Goal: Task Accomplishment & Management: Manage account settings

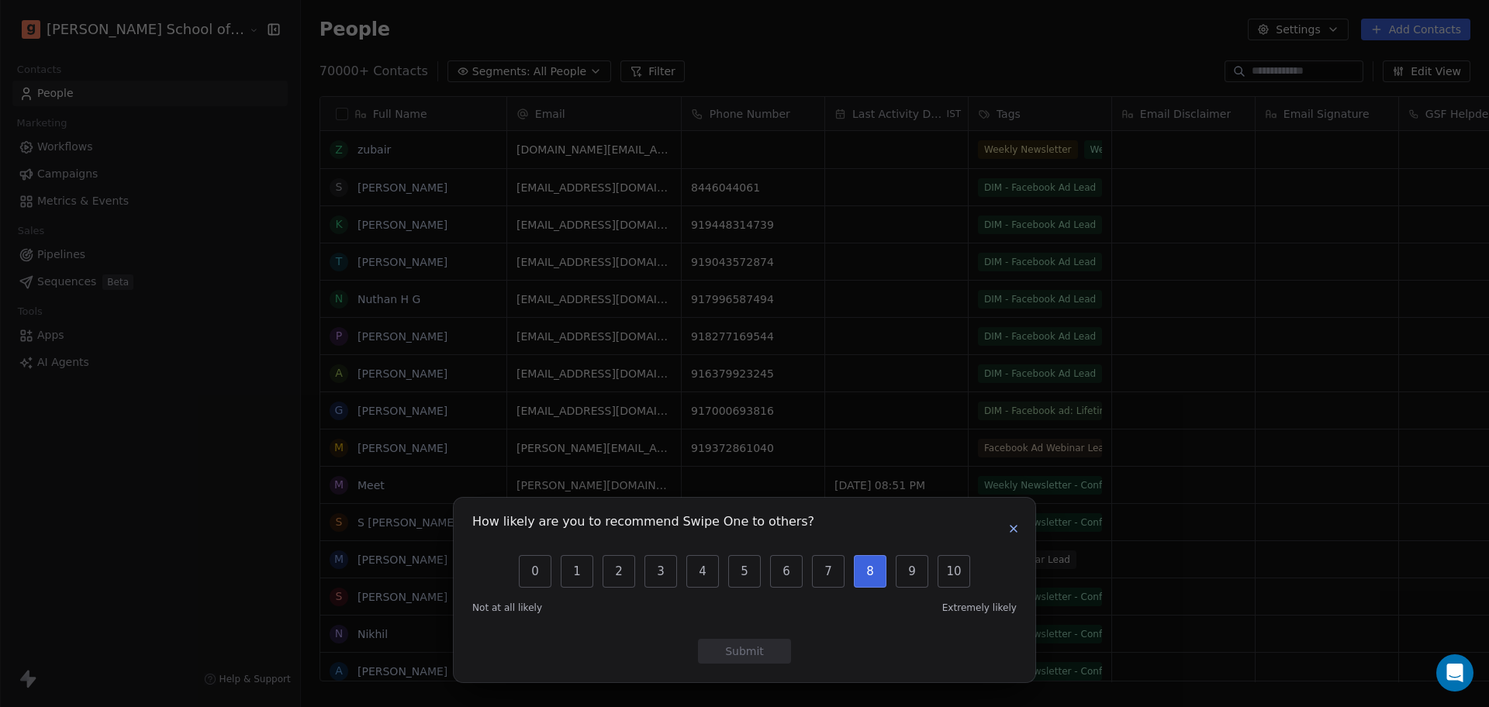
scroll to position [607, 1232]
click at [1018, 531] on icon "button" at bounding box center [1013, 529] width 12 height 12
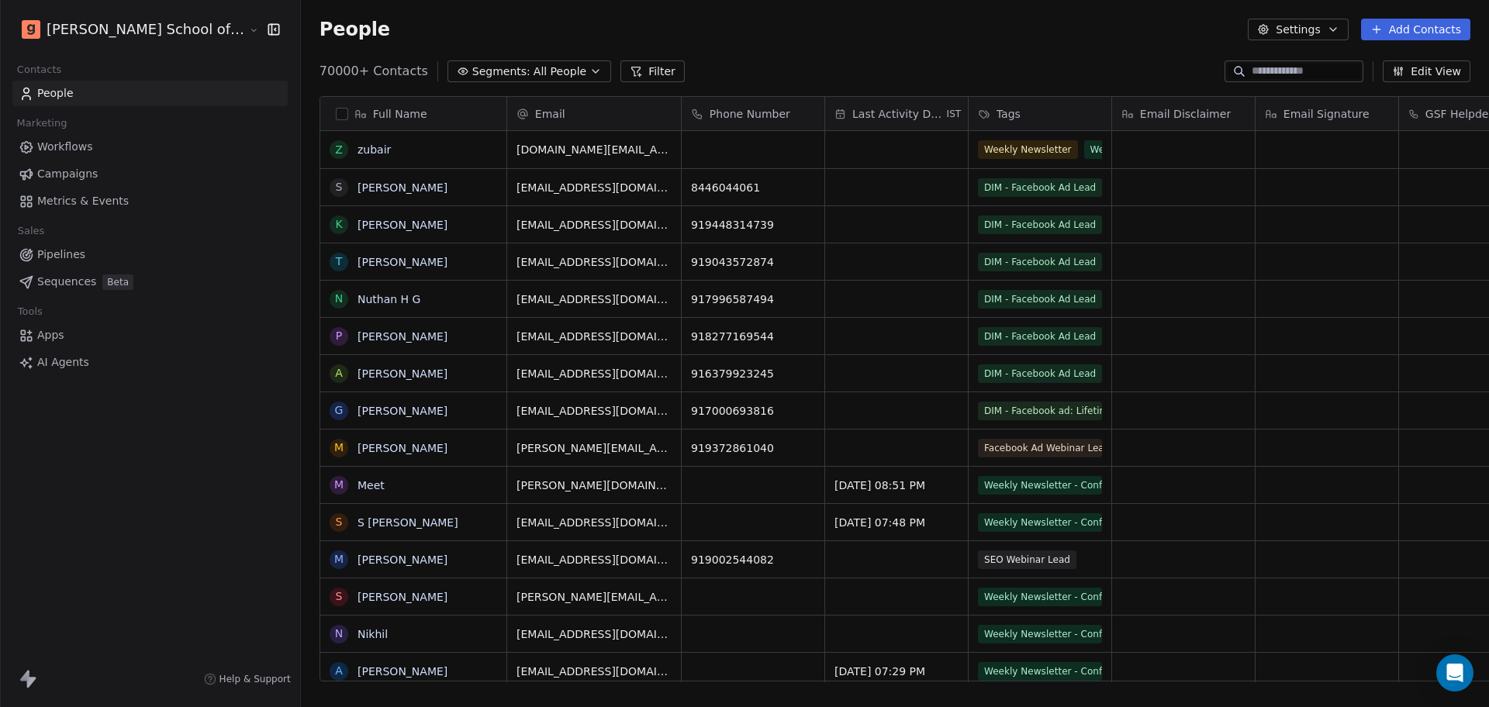
click at [1303, 37] on button "Settings" at bounding box center [1298, 30] width 100 height 22
click at [1294, 113] on span "Import" at bounding box center [1308, 113] width 36 height 16
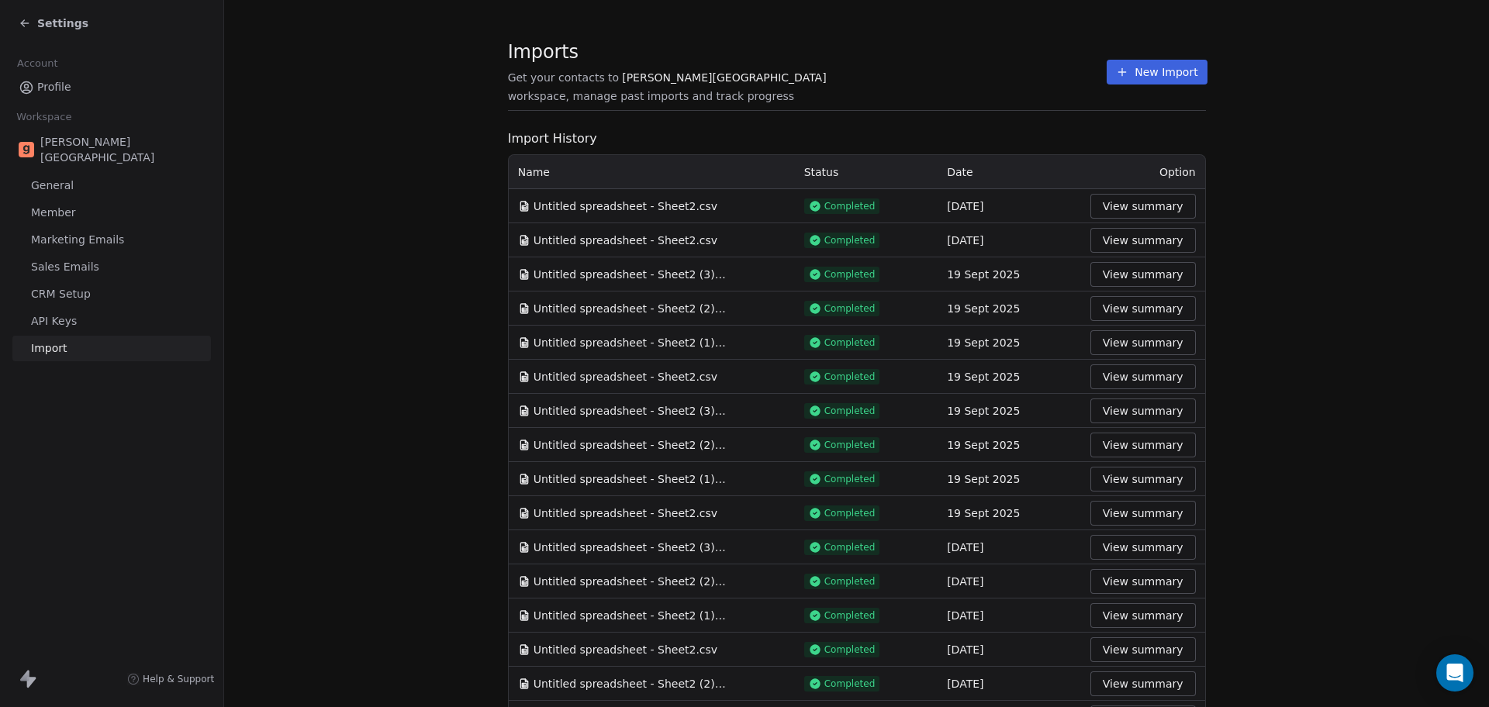
click at [1107, 60] on button "New Import" at bounding box center [1157, 72] width 100 height 25
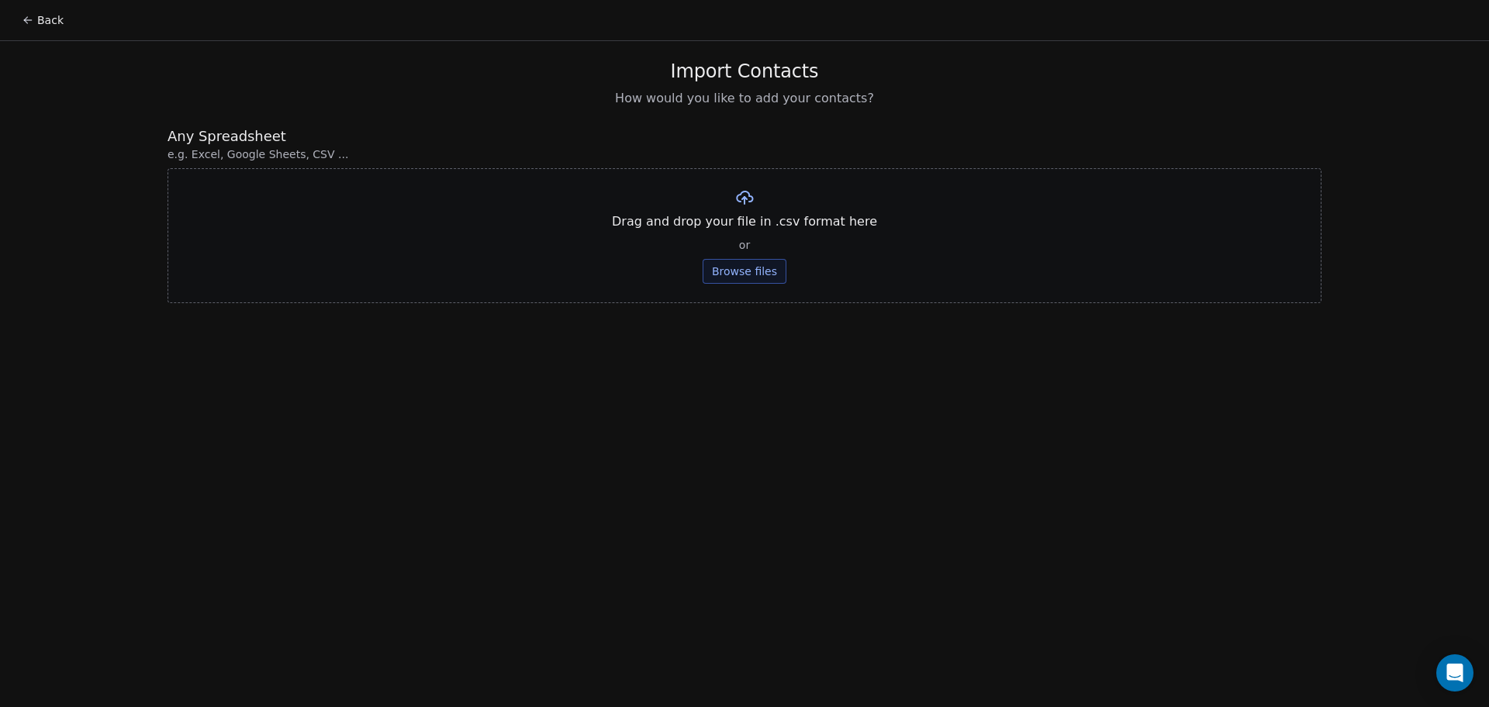
click at [775, 278] on button "Browse files" at bounding box center [745, 271] width 84 height 25
click at [750, 232] on button "Upload" at bounding box center [744, 228] width 57 height 25
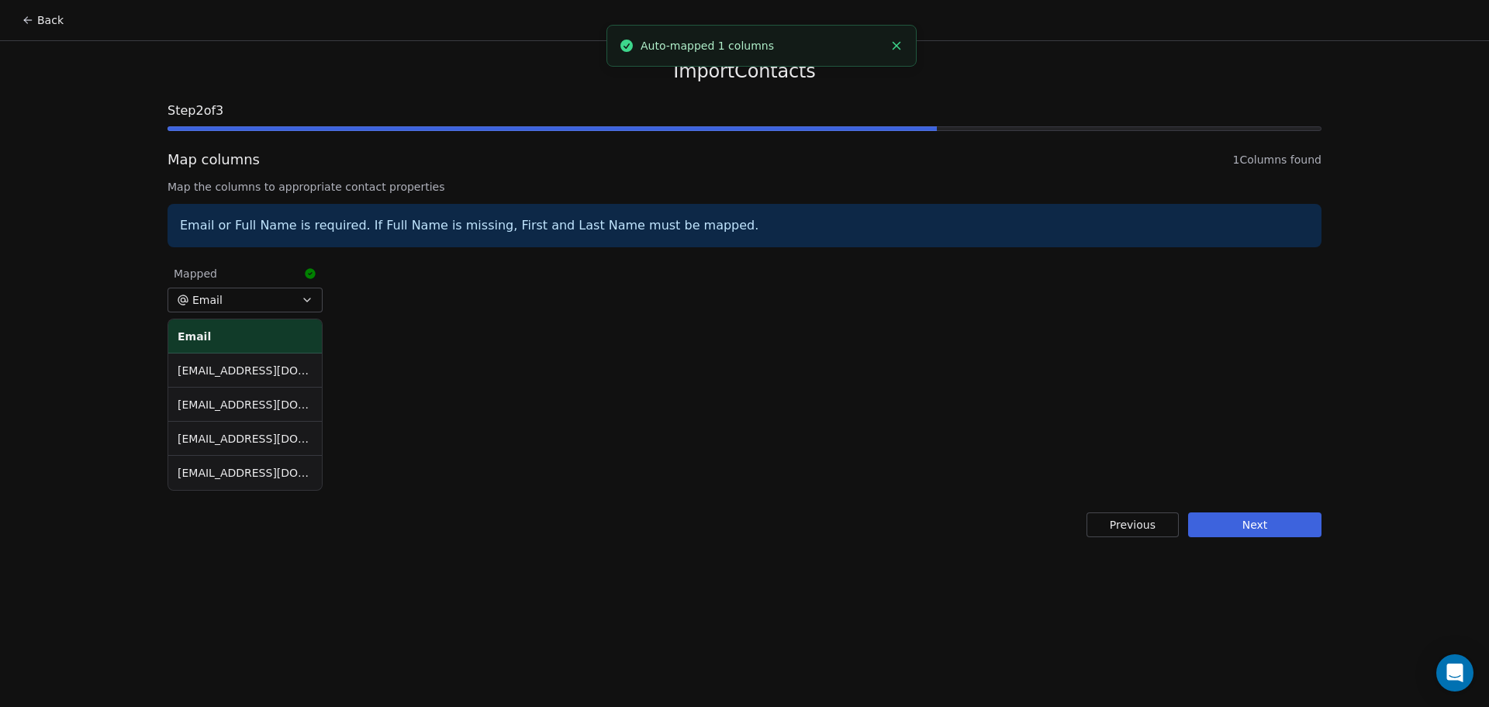
click at [1259, 515] on button "Next" at bounding box center [1254, 525] width 133 height 25
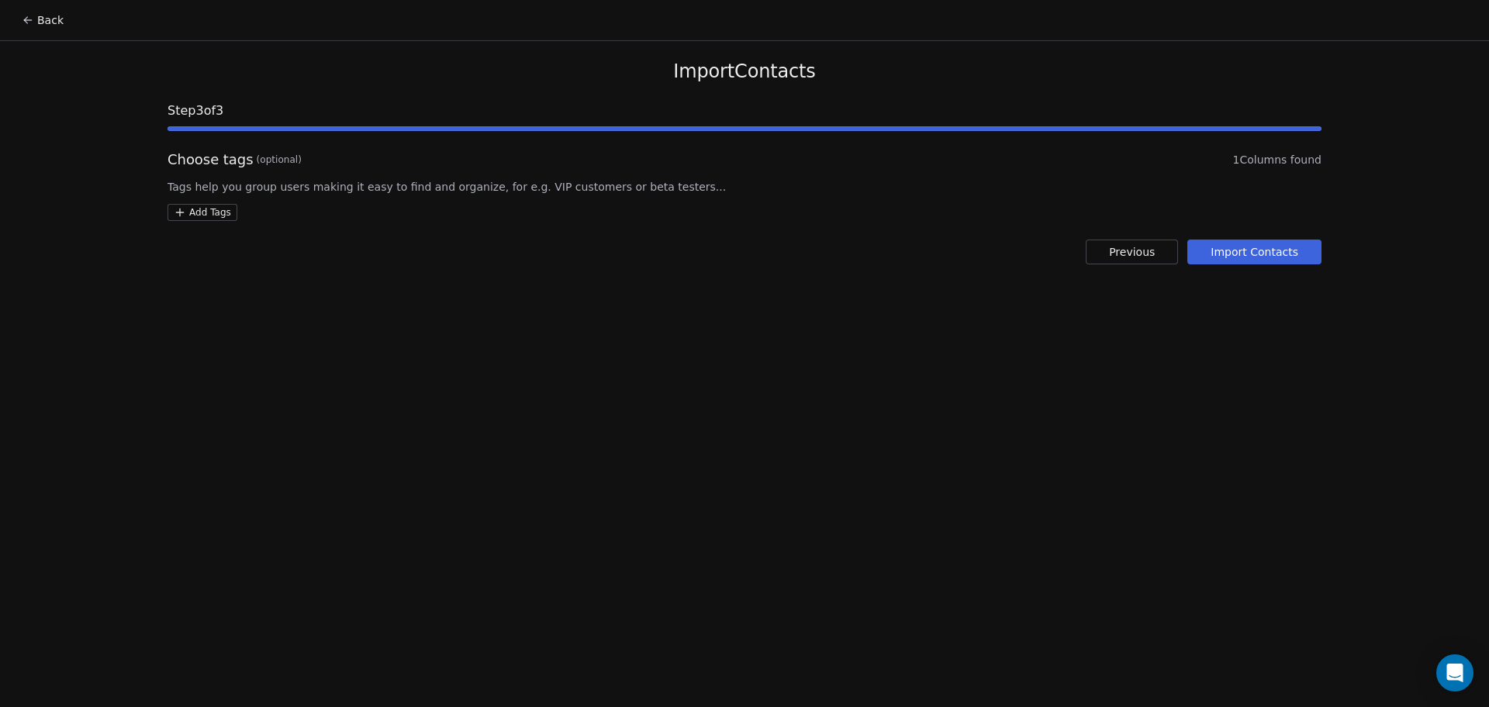
click at [204, 215] on html "Back Import Contacts Step 3 of 3 Choose tags (optional) 1 Columns found Tags he…" at bounding box center [744, 353] width 1489 height 707
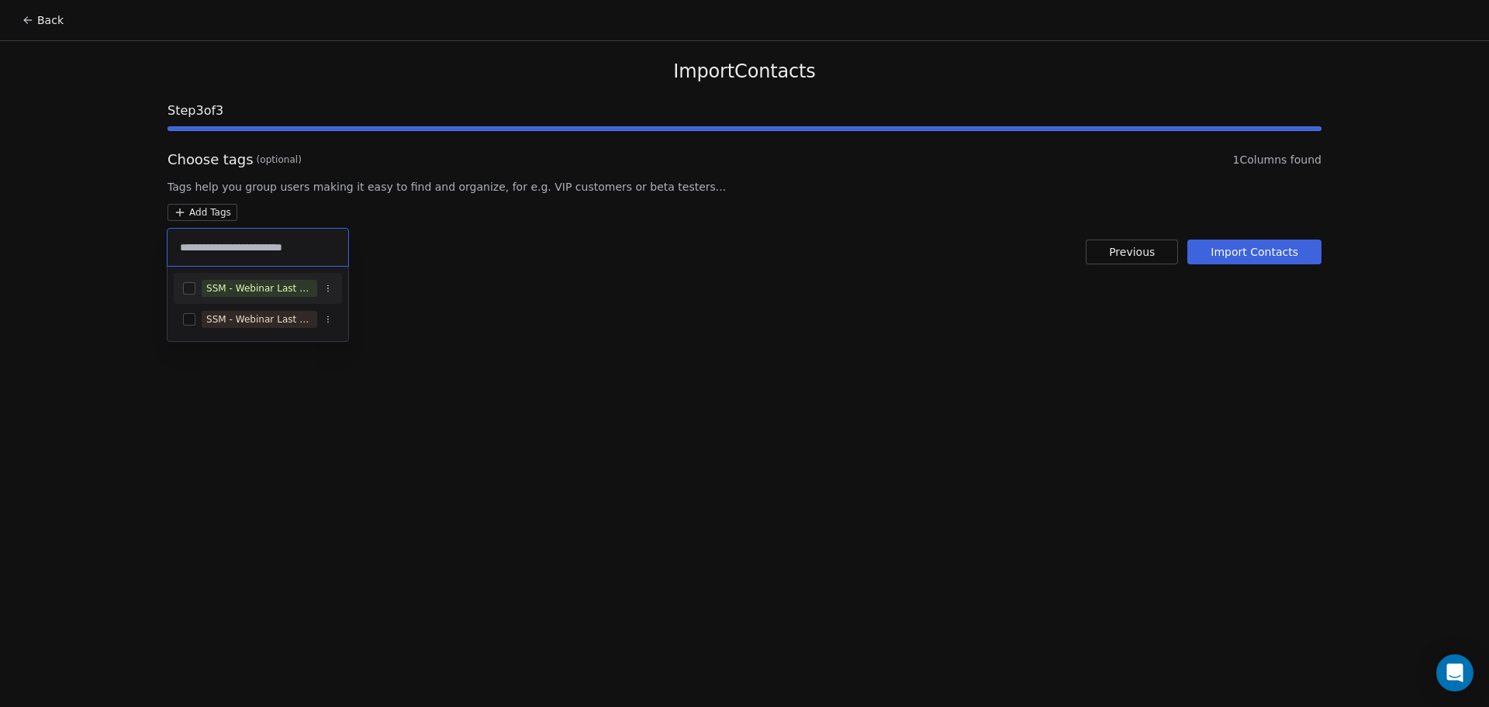
type input "**********"
click at [291, 277] on div "SSM - Webinar Last No Show" at bounding box center [258, 288] width 168 height 25
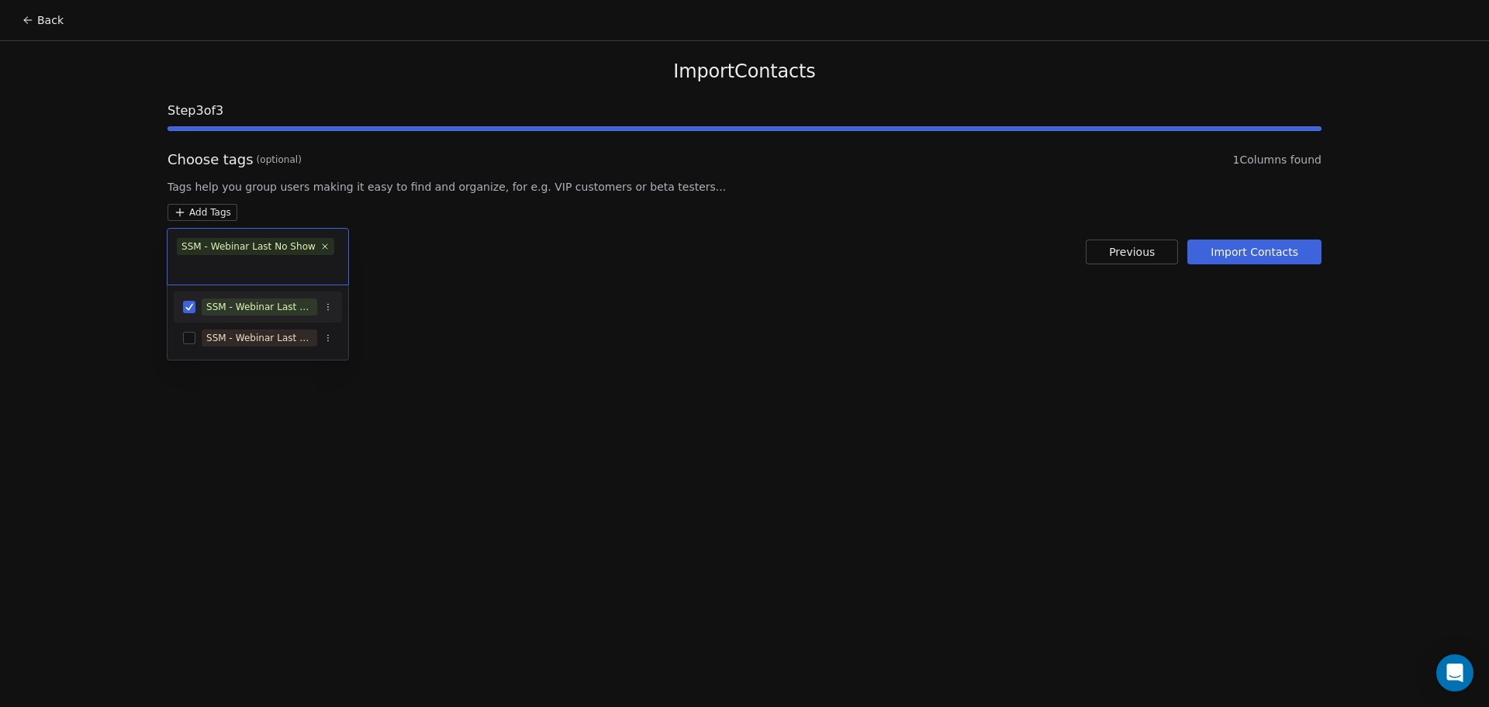
click at [672, 263] on html "Back Import Contacts Step 3 of 3 Choose tags (optional) 1 Columns found Tags he…" at bounding box center [744, 353] width 1489 height 707
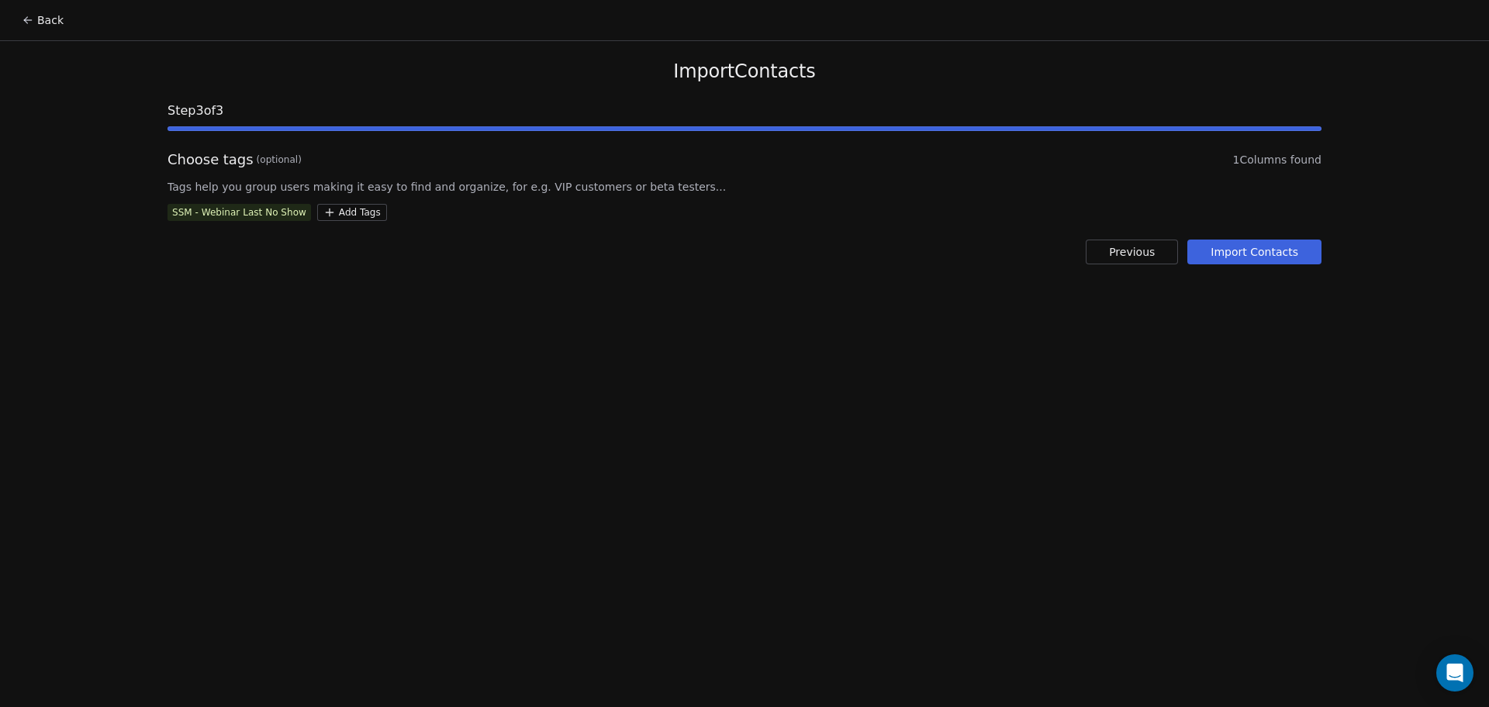
click at [1247, 244] on button "Import Contacts" at bounding box center [1254, 252] width 134 height 25
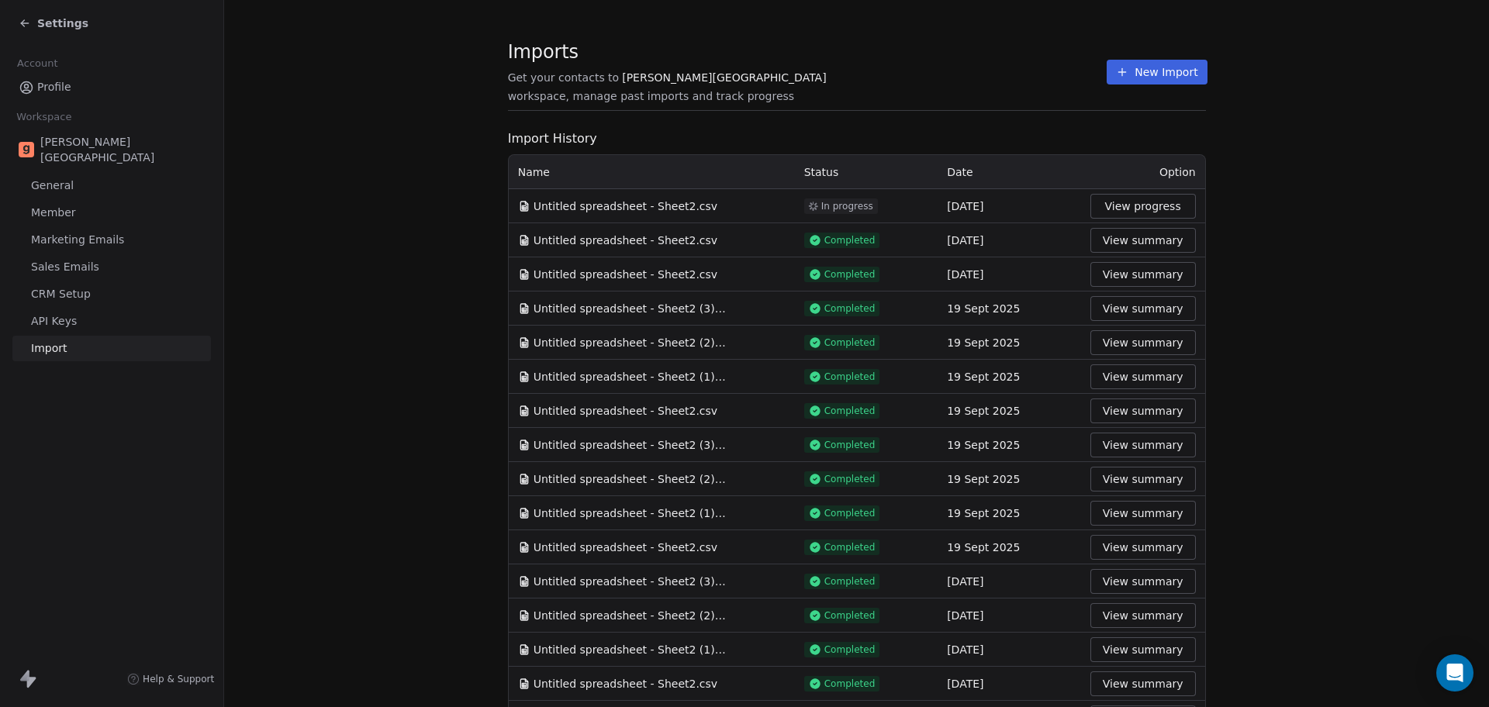
click at [972, 59] on div "Imports Get your contacts to Goela School workspace, manage past imports and tr…" at bounding box center [857, 72] width 698 height 26
click at [1128, 77] on button "New Import" at bounding box center [1157, 72] width 100 height 25
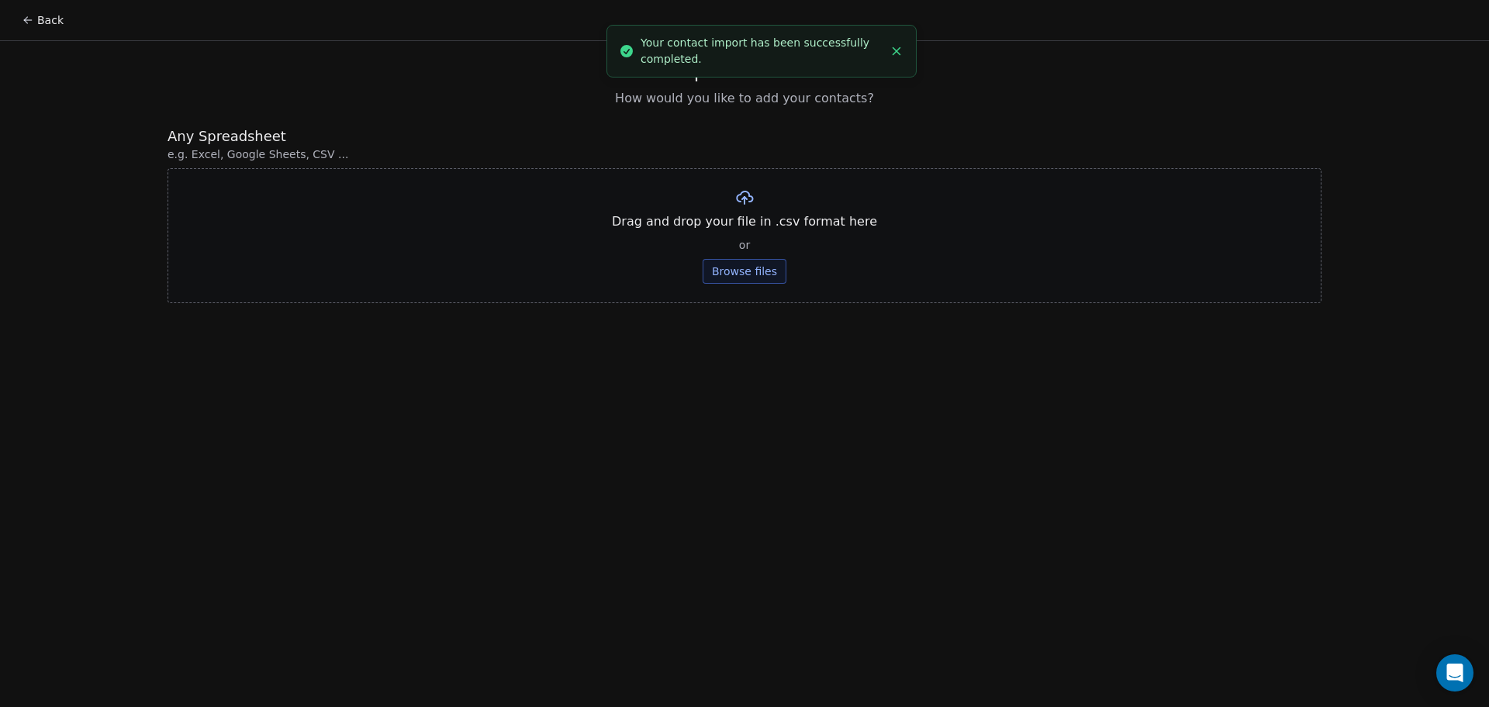
click at [727, 270] on button "Browse files" at bounding box center [745, 271] width 84 height 25
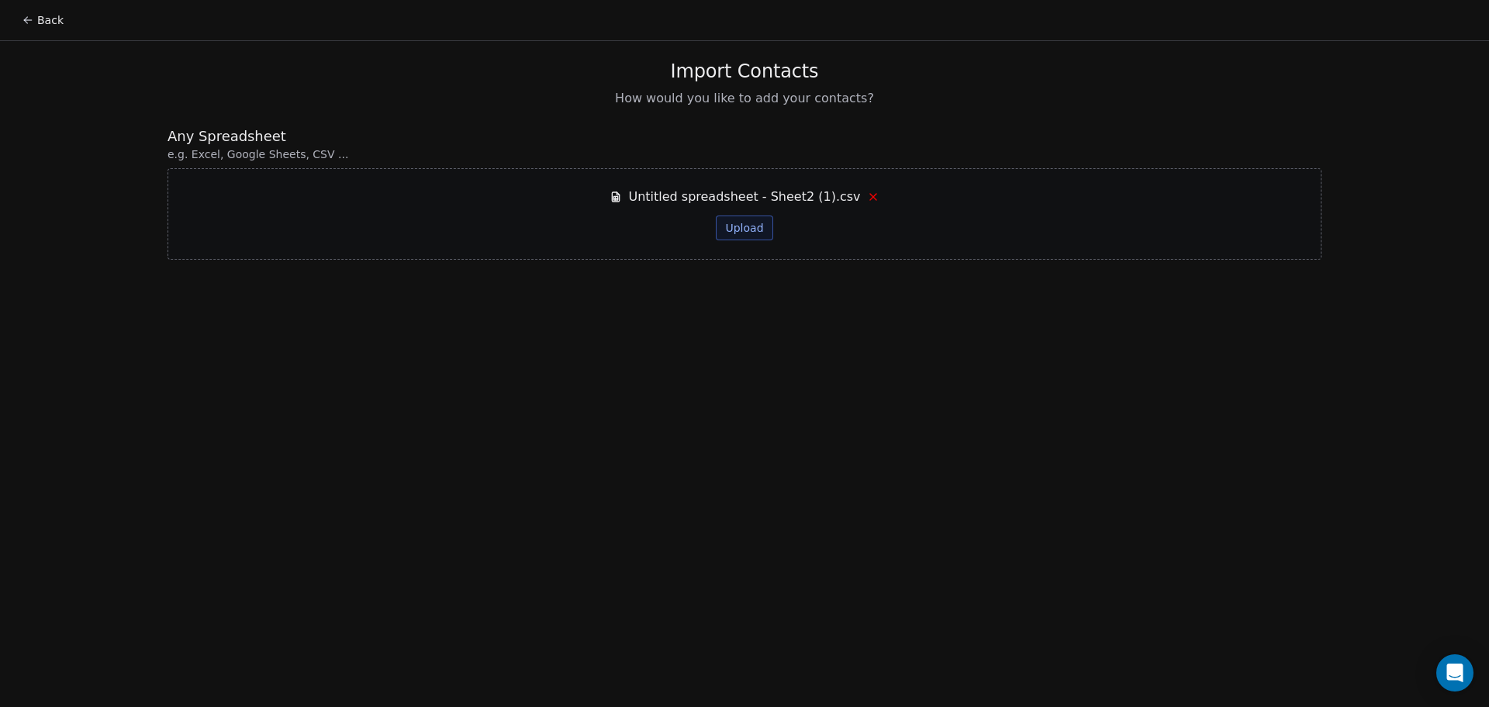
click at [743, 230] on button "Upload" at bounding box center [744, 228] width 57 height 25
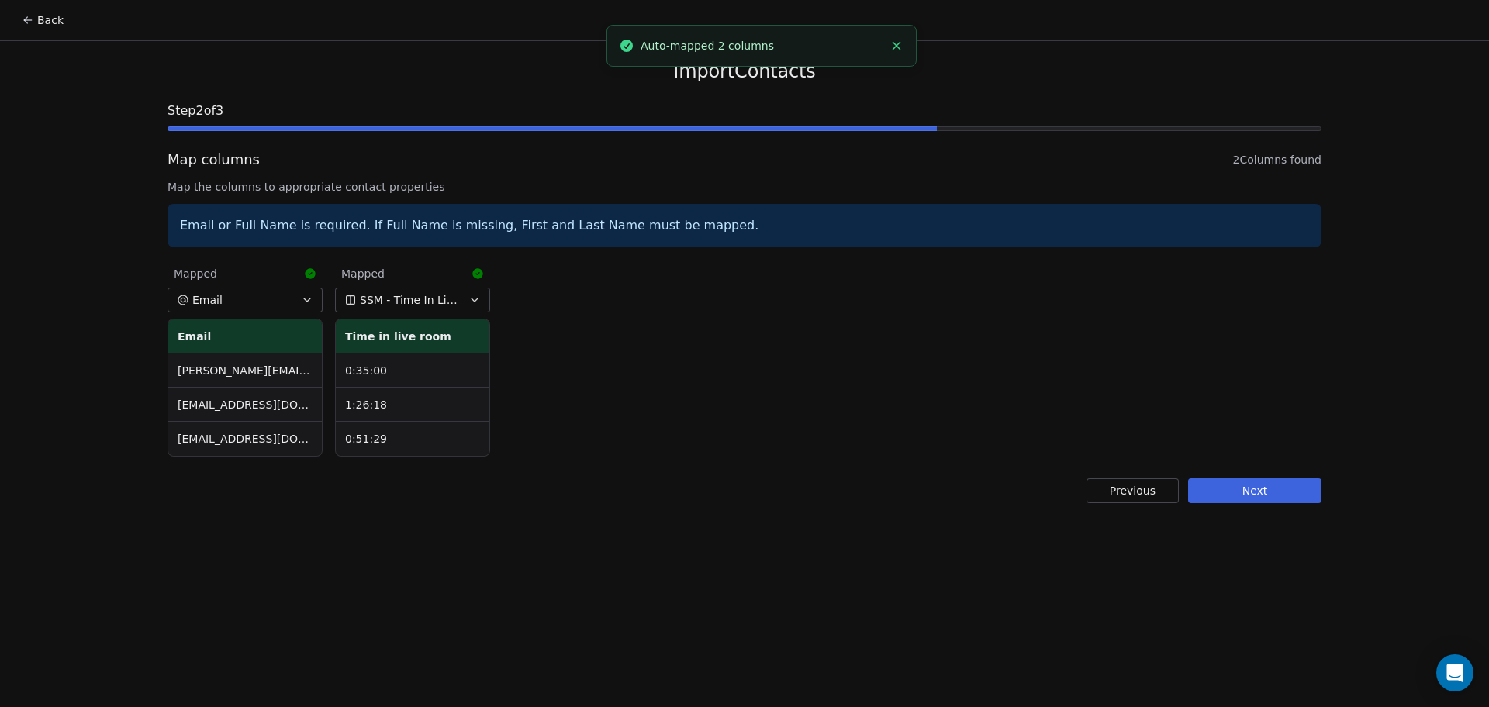
click at [1278, 502] on button "Next" at bounding box center [1254, 490] width 133 height 25
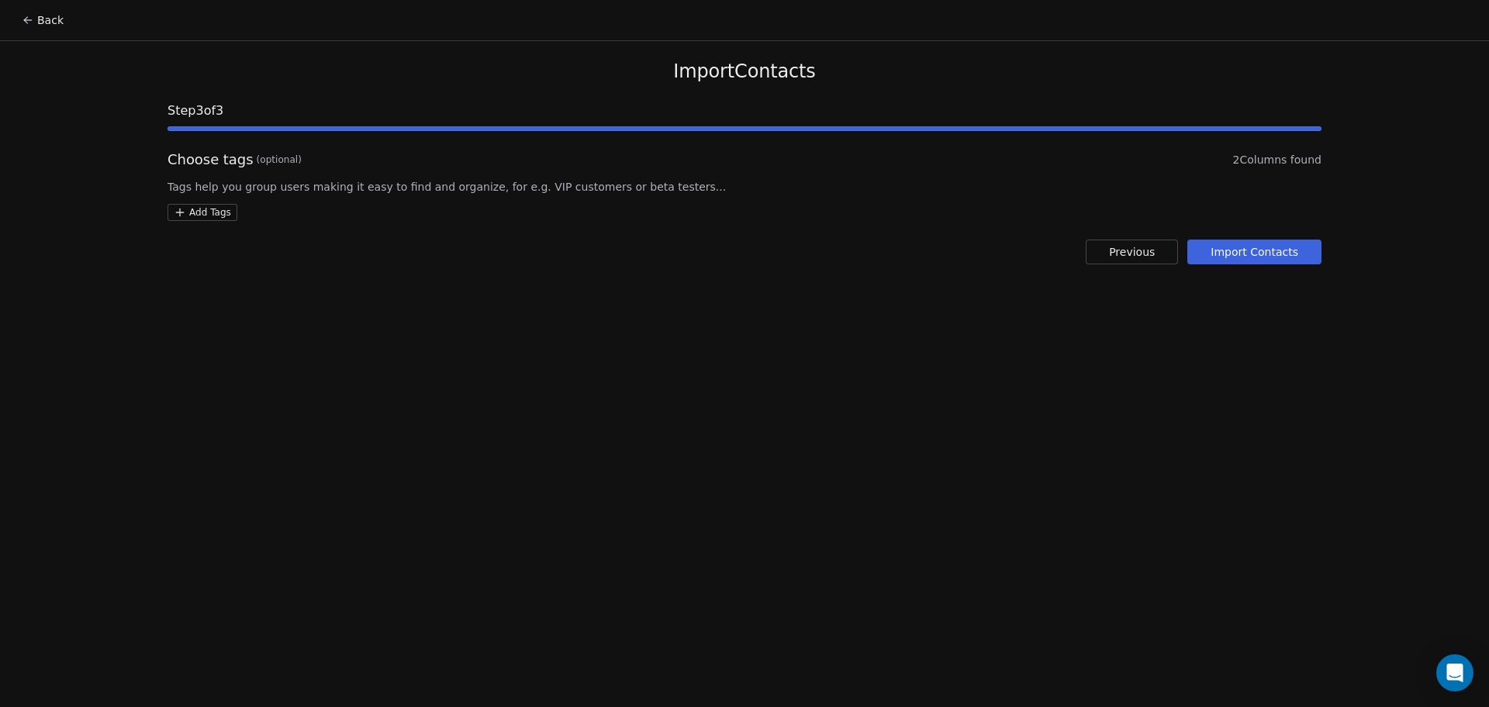
click at [220, 207] on html "Back Import Contacts Step 3 of 3 Choose tags (optional) 2 Columns found Tags he…" at bounding box center [744, 353] width 1489 height 707
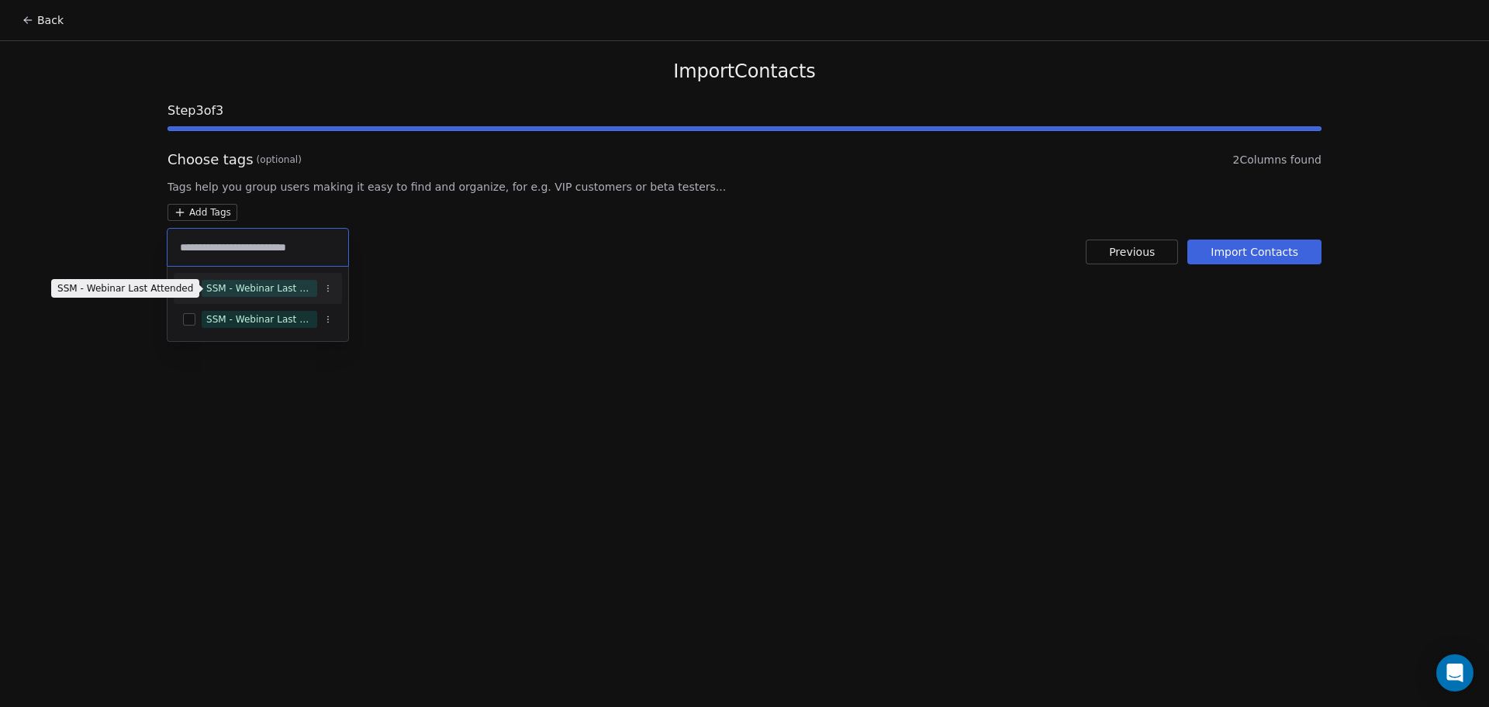
type input "**********"
click at [247, 284] on div "SSM - Webinar Last Attended" at bounding box center [259, 289] width 106 height 14
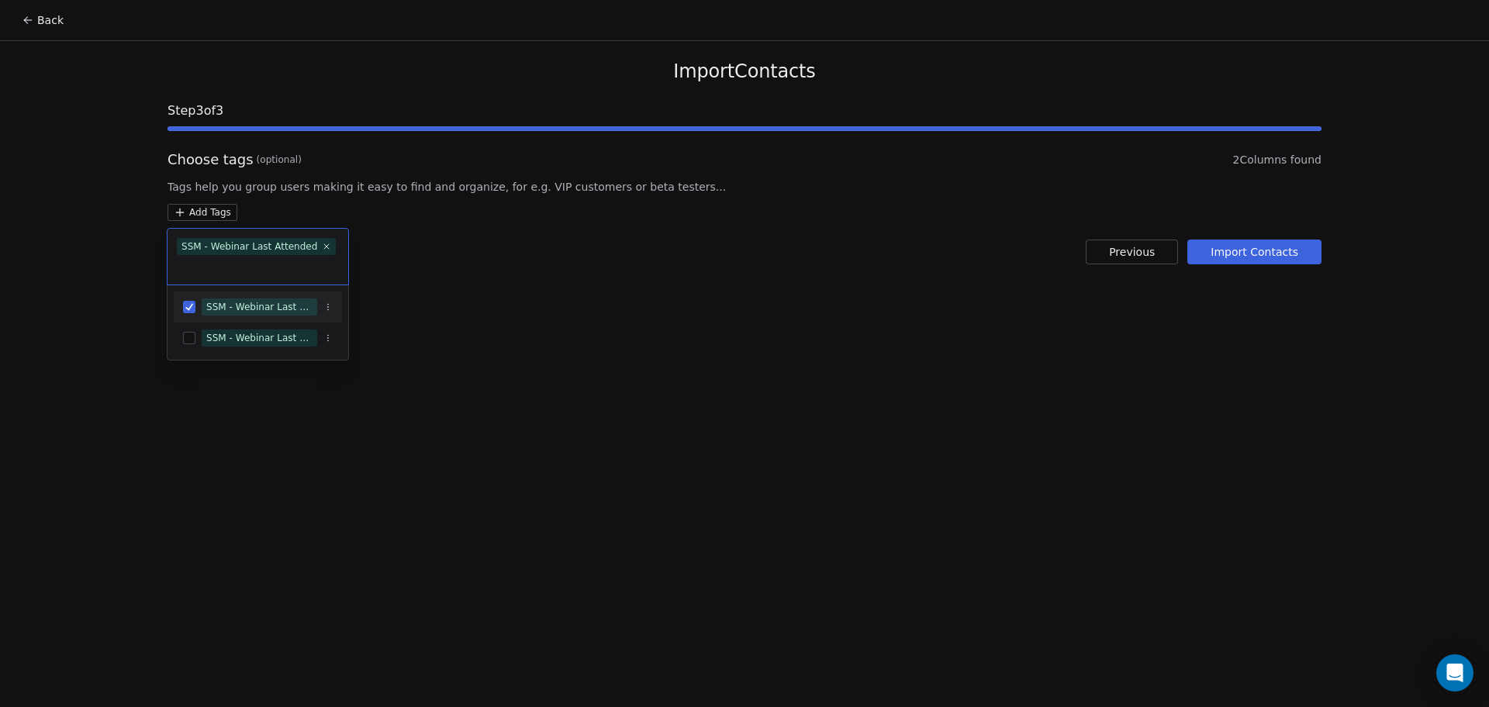
click at [706, 257] on html "Back Import Contacts Step 3 of 3 Choose tags (optional) 2 Columns found Tags he…" at bounding box center [744, 353] width 1489 height 707
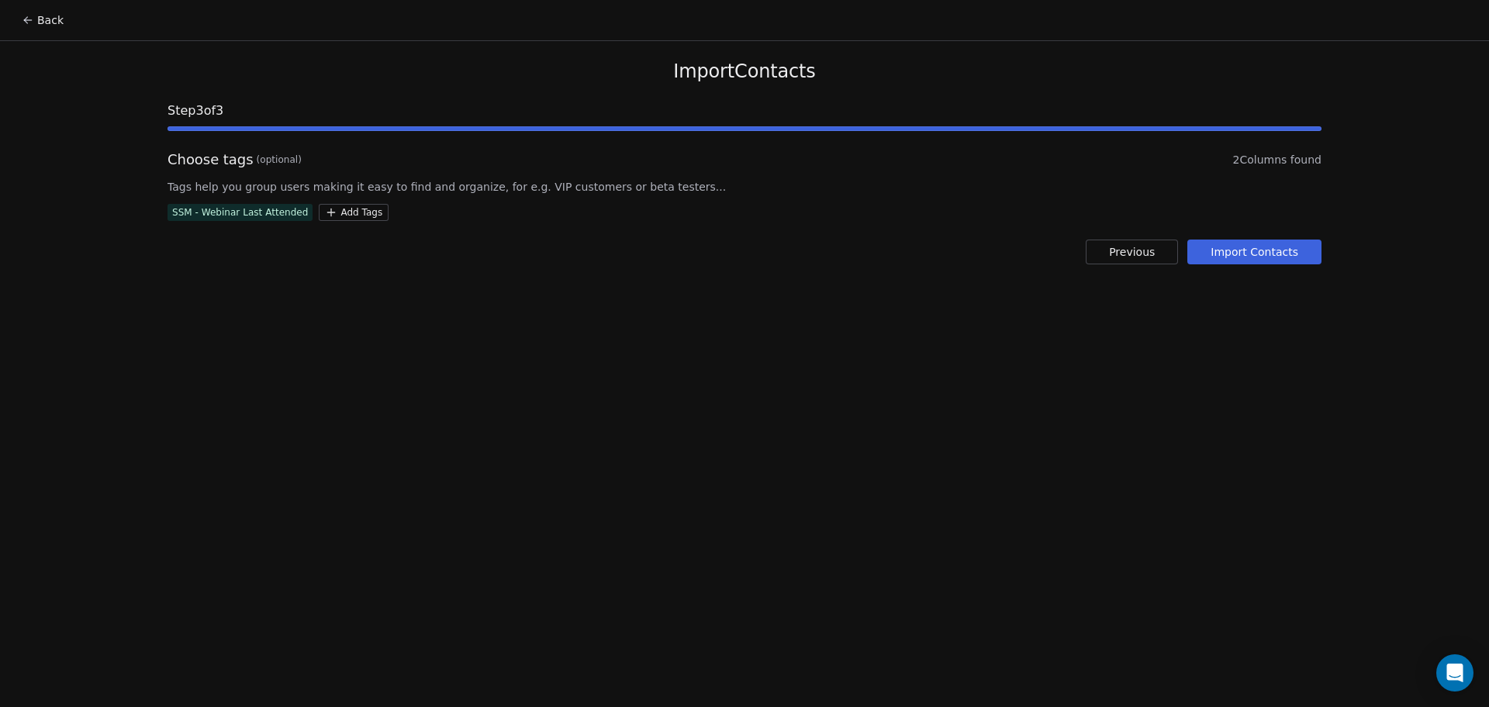
click at [1260, 250] on button "Import Contacts" at bounding box center [1254, 252] width 134 height 25
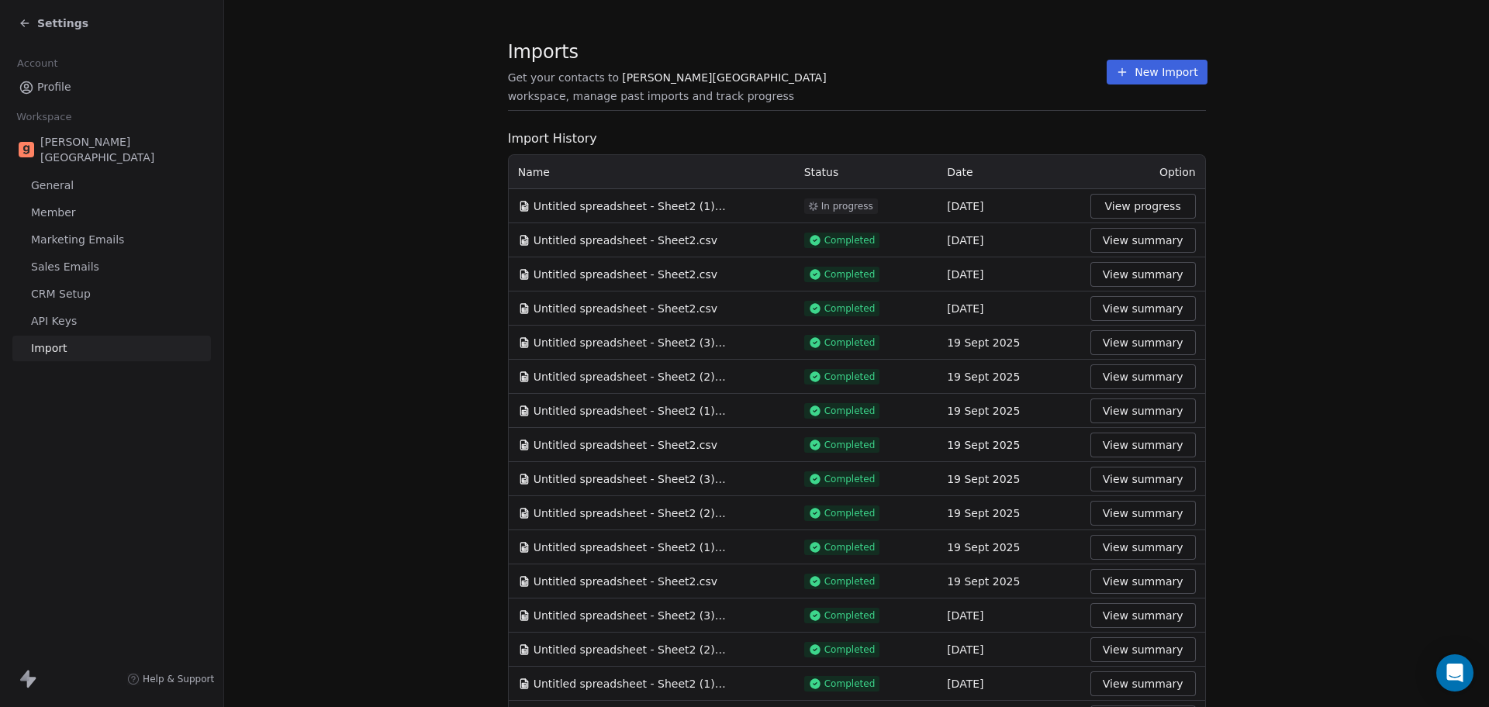
drag, startPoint x: 963, startPoint y: 53, endPoint x: 1082, endPoint y: 67, distance: 119.6
click at [963, 53] on section "Imports Get your contacts to Goela School workspace, manage past imports and tr…" at bounding box center [857, 80] width 698 height 61
click at [1116, 78] on icon at bounding box center [1122, 72] width 12 height 12
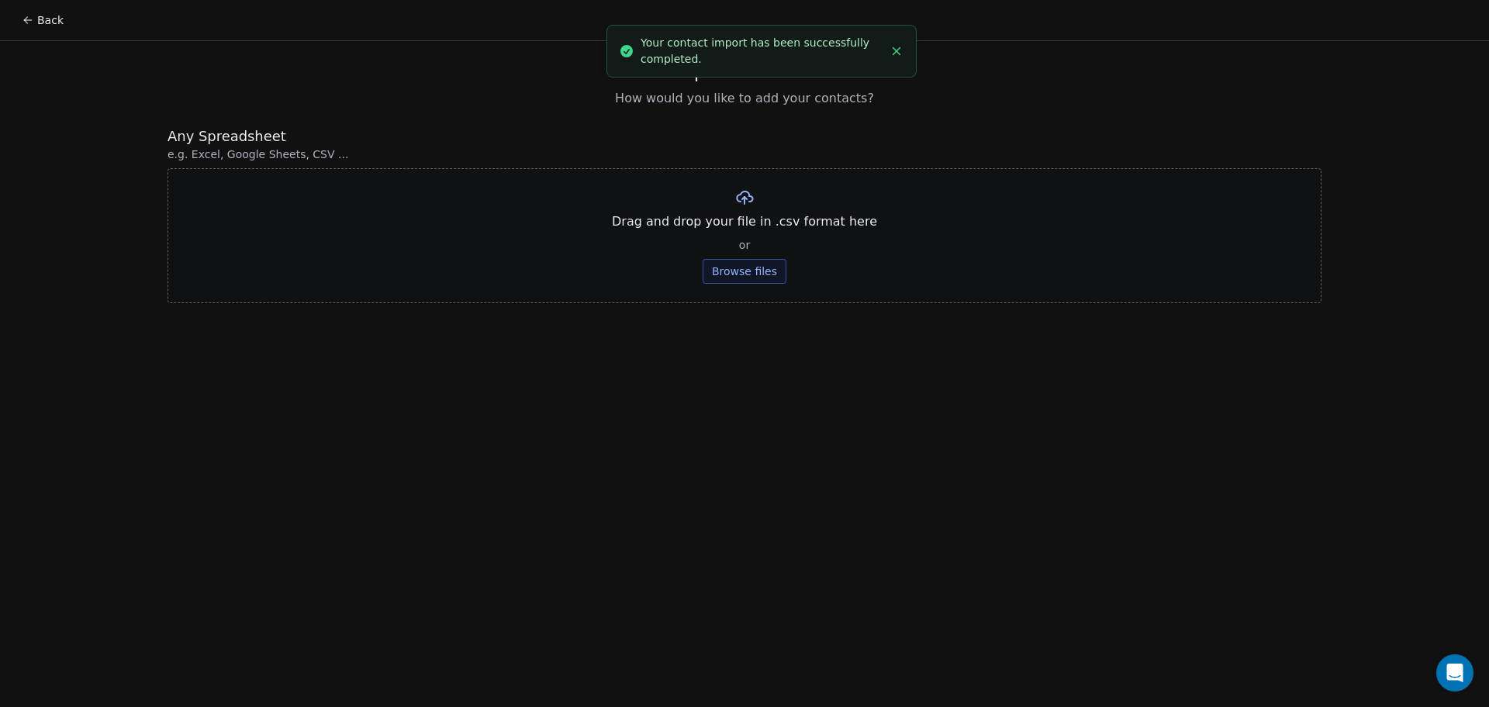
click at [757, 270] on button "Browse files" at bounding box center [745, 271] width 84 height 25
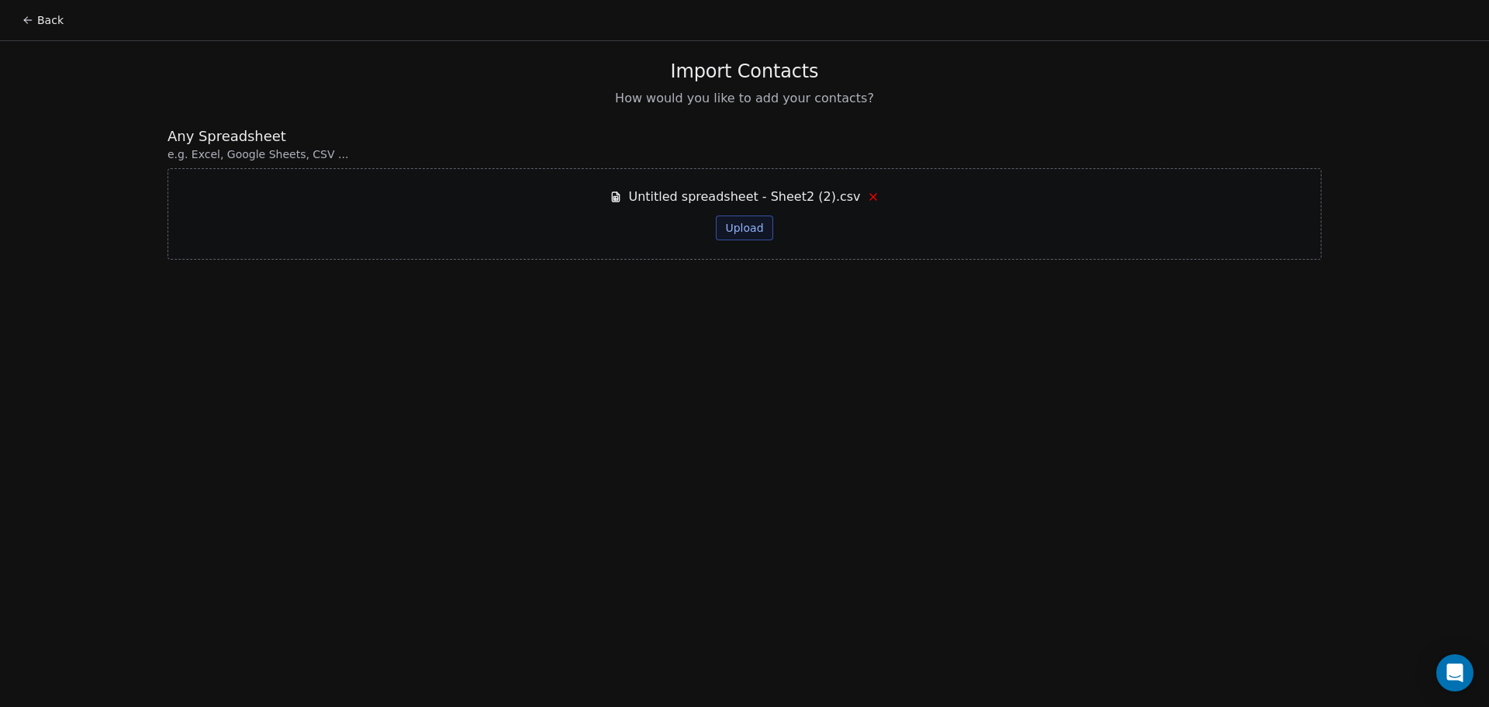
click at [740, 237] on button "Upload" at bounding box center [744, 228] width 57 height 25
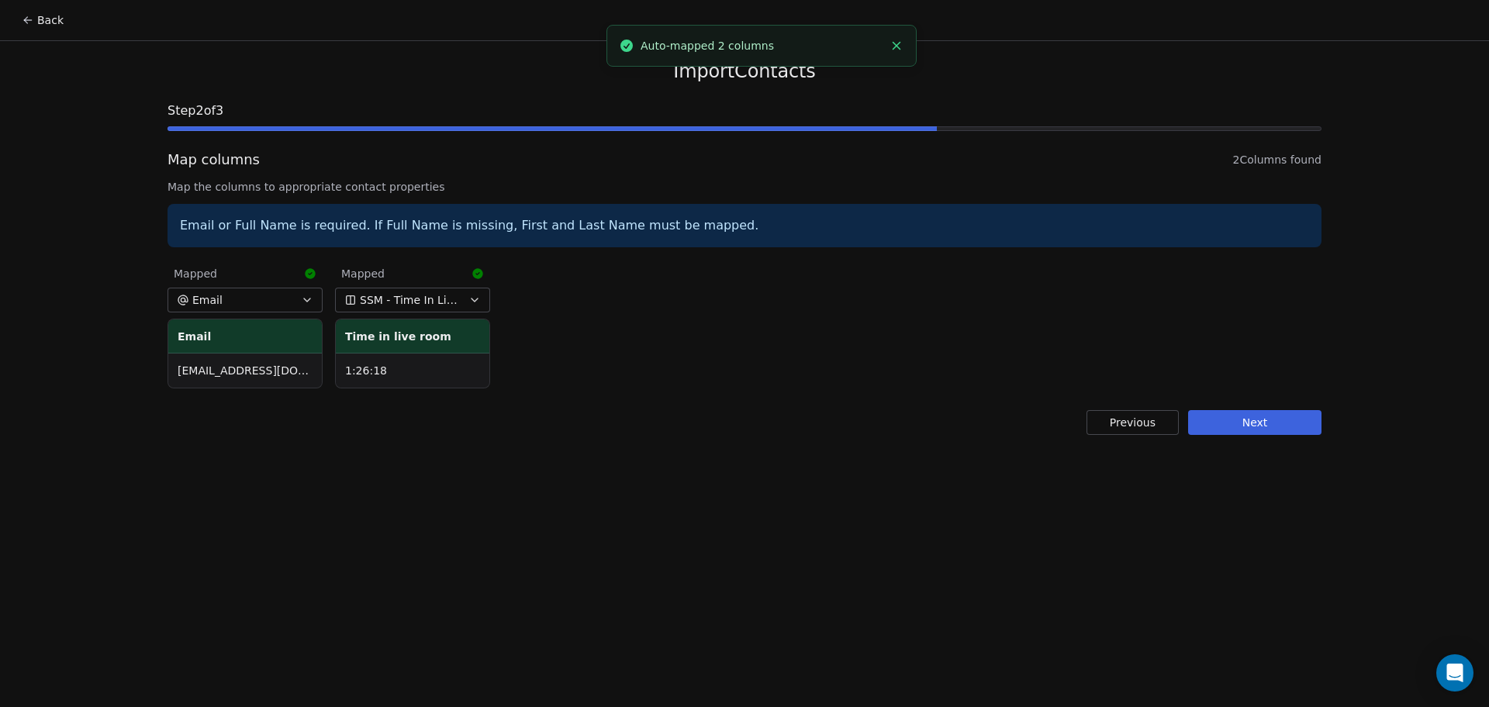
click at [1225, 434] on button "Next" at bounding box center [1254, 422] width 133 height 25
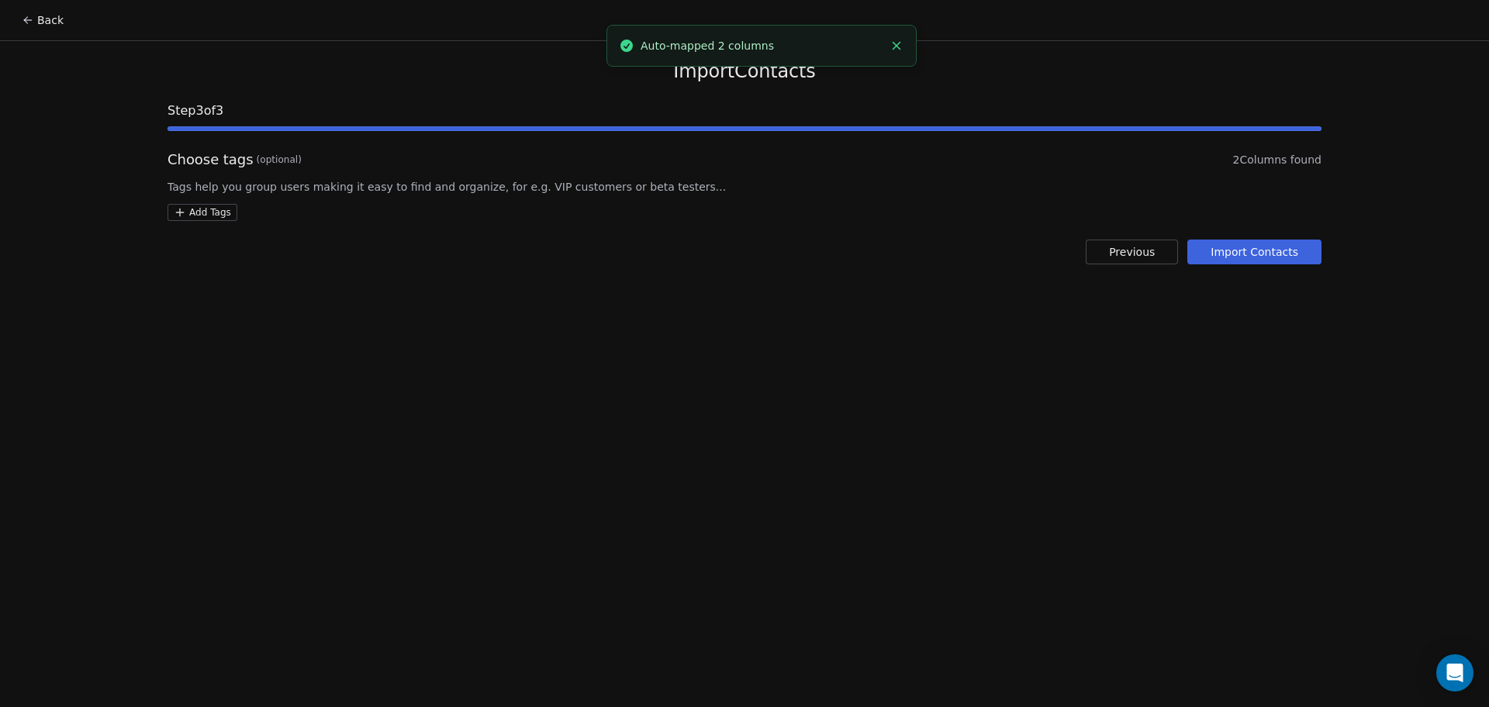
click at [199, 210] on html "Back Import Contacts Step 3 of 3 Choose tags (optional) 2 Columns found Tags he…" at bounding box center [744, 353] width 1489 height 707
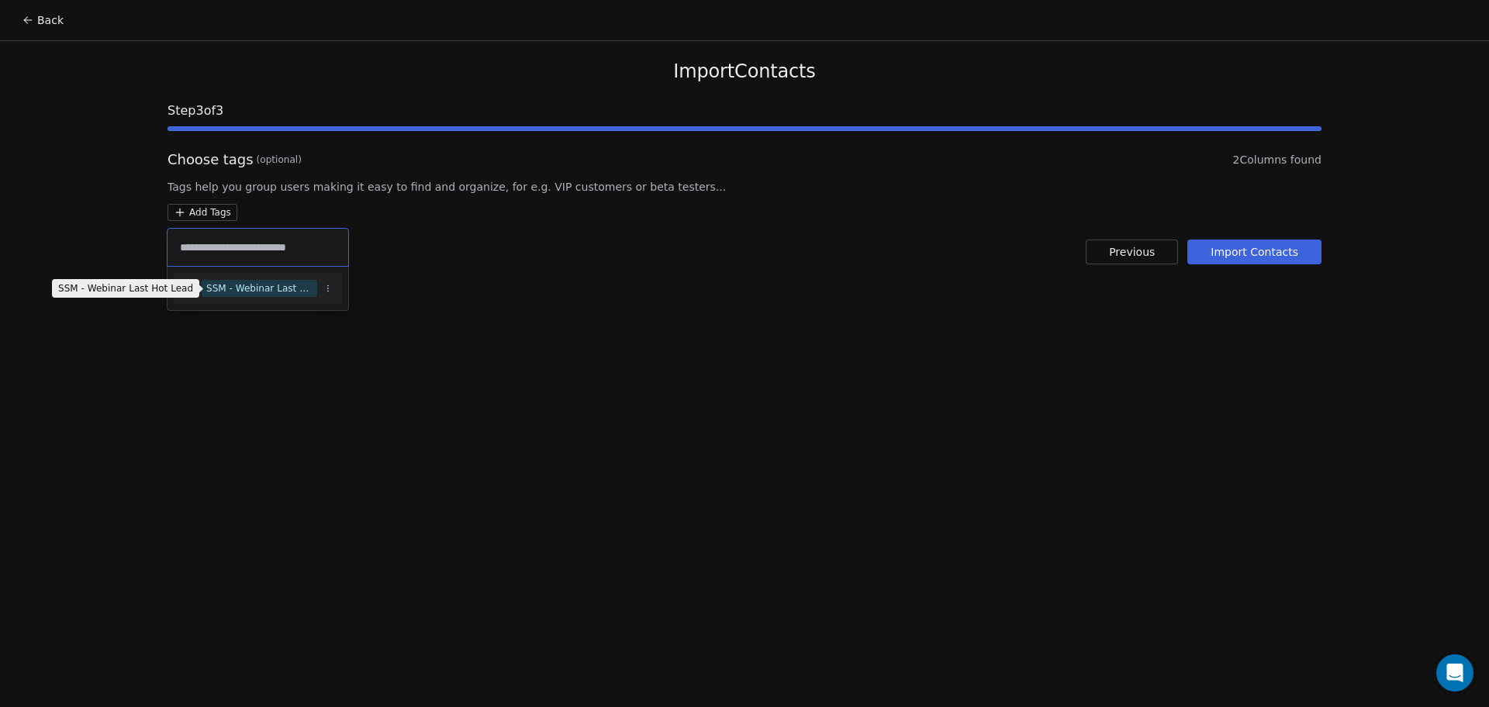
type input "**********"
click at [254, 285] on div "SSM - Webinar Last Hot Lead" at bounding box center [259, 289] width 106 height 14
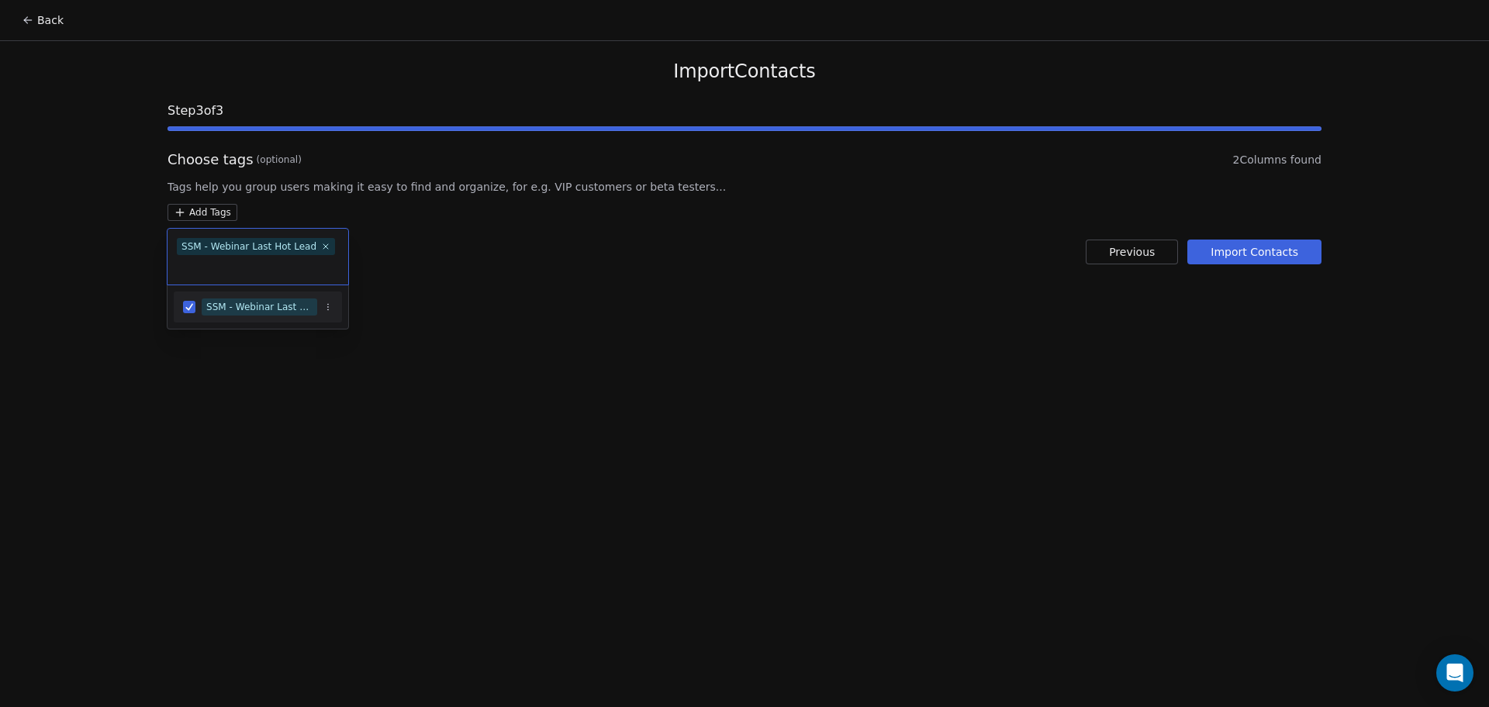
click at [620, 235] on html "Back Import Contacts Step 3 of 3 Choose tags (optional) 2 Columns found Tags he…" at bounding box center [744, 353] width 1489 height 707
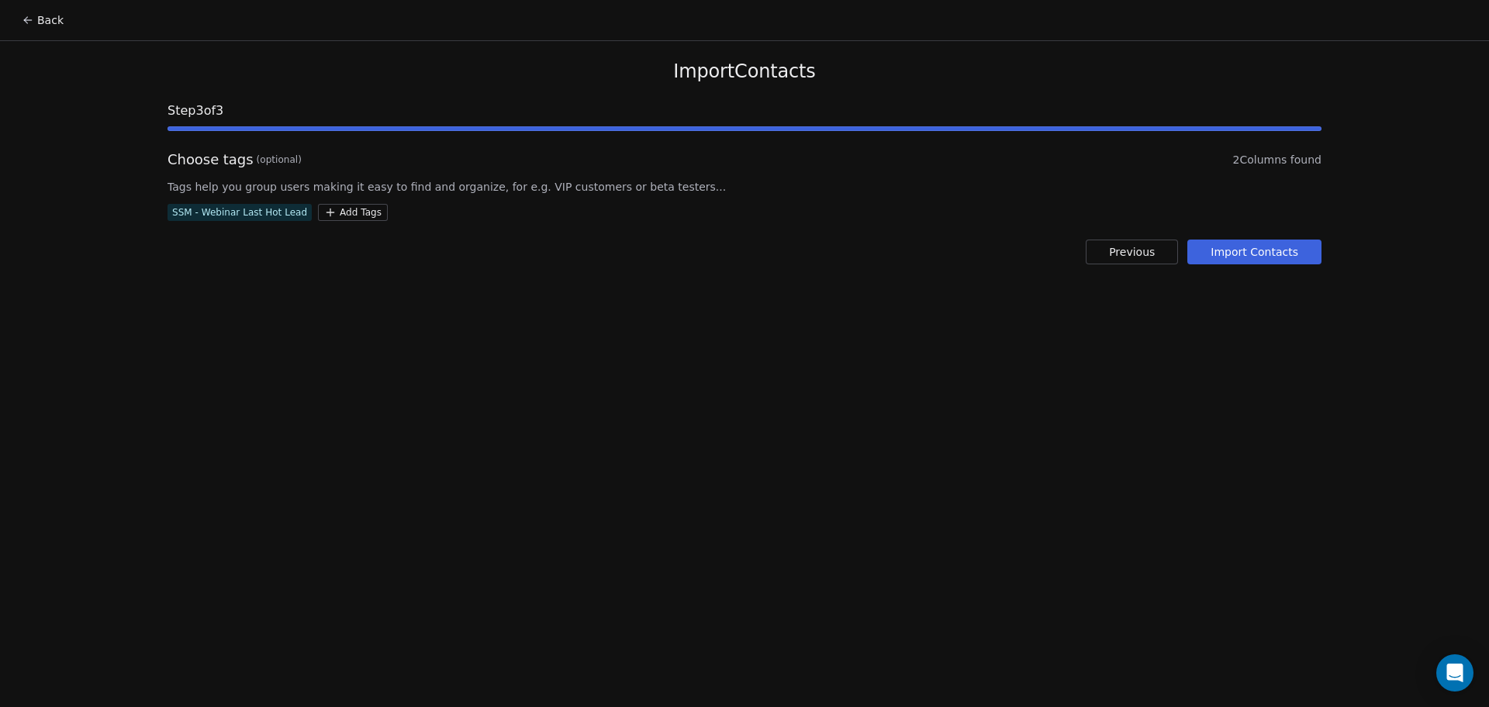
click at [1303, 250] on button "Import Contacts" at bounding box center [1254, 252] width 134 height 25
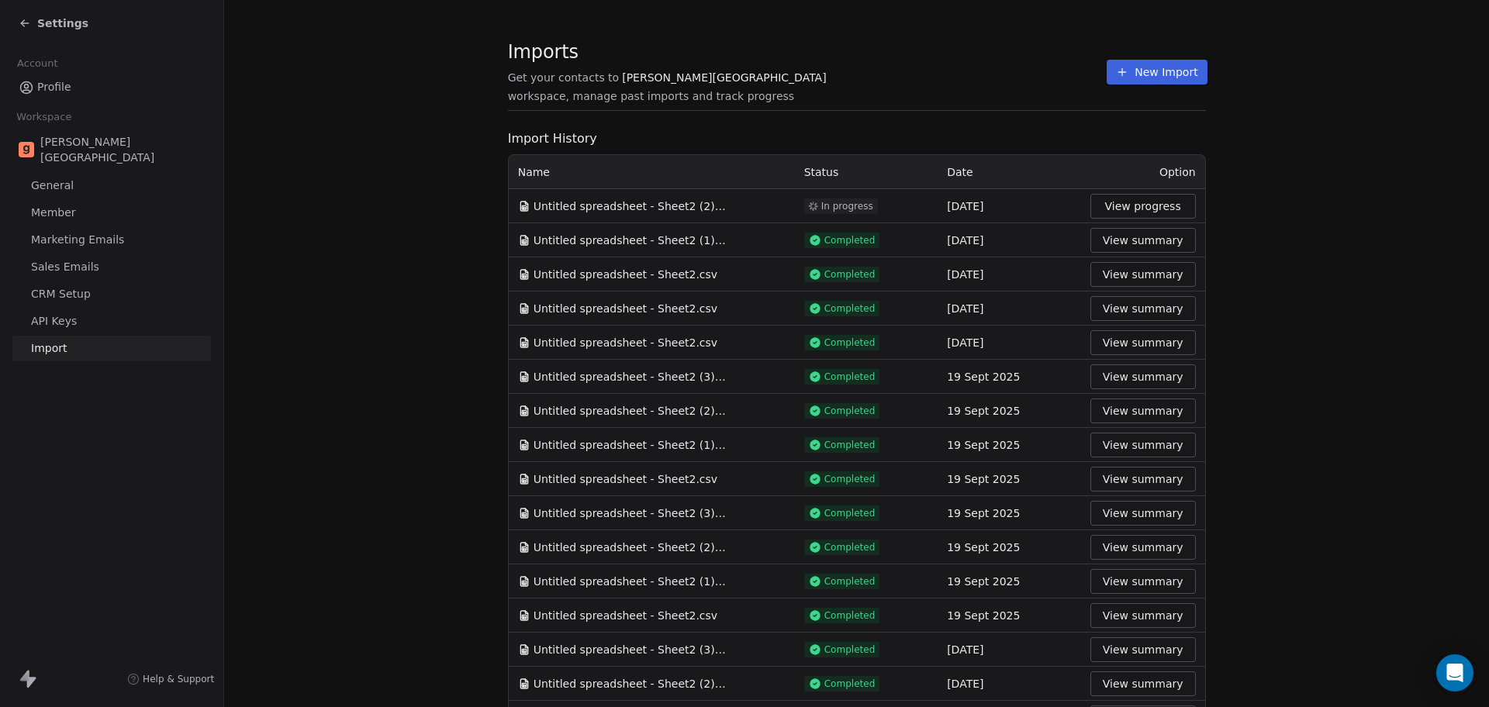
click at [875, 115] on div "Imports Get your contacts to Goela School workspace, manage past imports and tr…" at bounding box center [857, 666] width 698 height 1232
click at [1062, 76] on div "Imports Get your contacts to Goela School workspace, manage past imports and tr…" at bounding box center [857, 72] width 698 height 26
click at [1107, 74] on button "New Import" at bounding box center [1157, 72] width 100 height 25
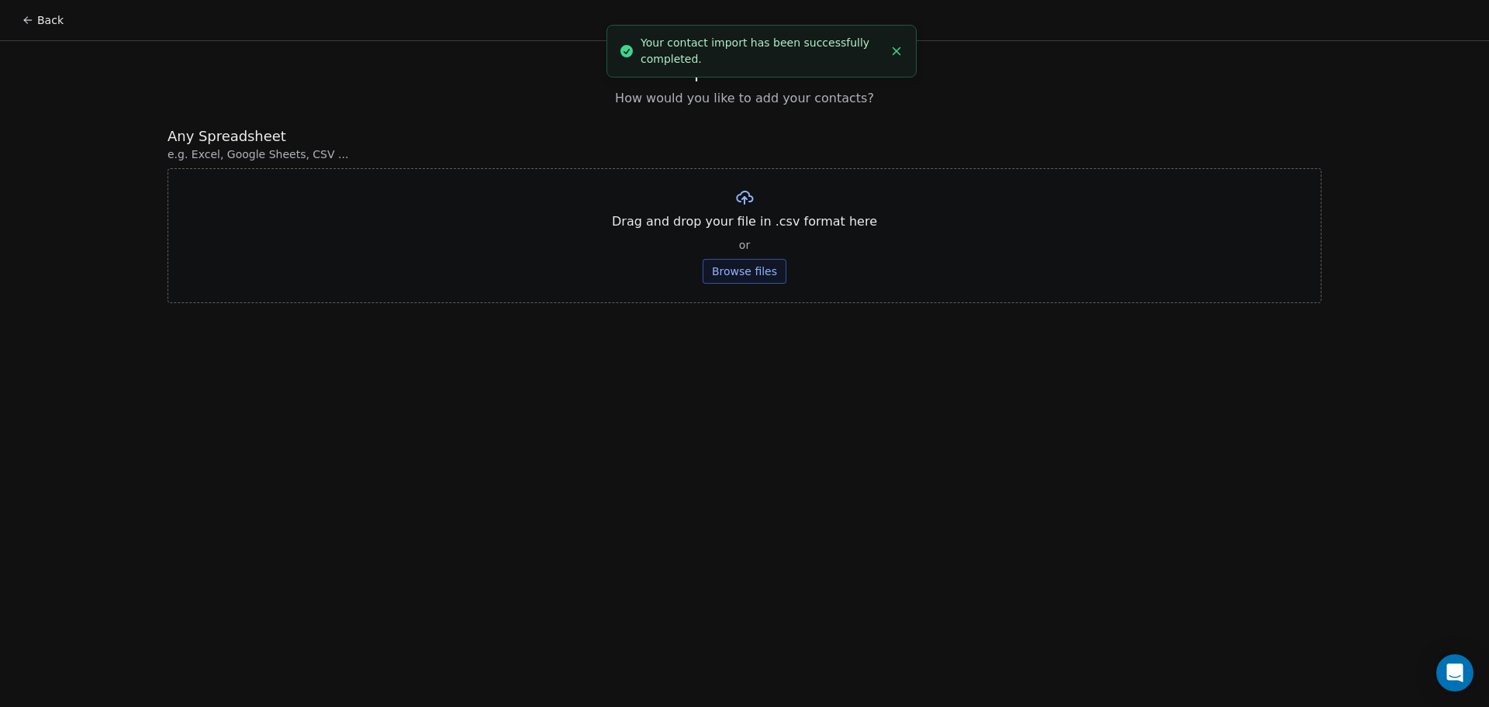
click at [718, 271] on button "Browse files" at bounding box center [745, 271] width 84 height 25
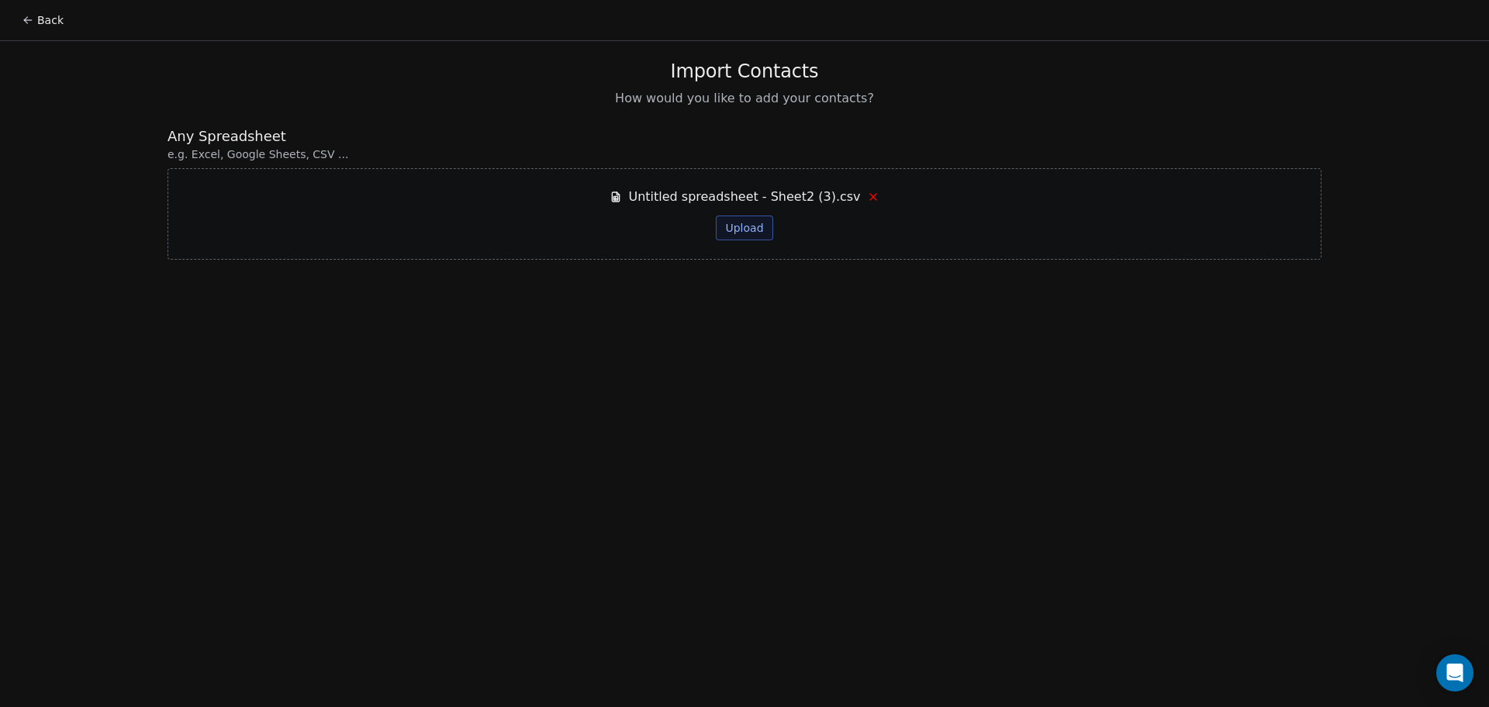
click at [748, 229] on button "Upload" at bounding box center [744, 228] width 57 height 25
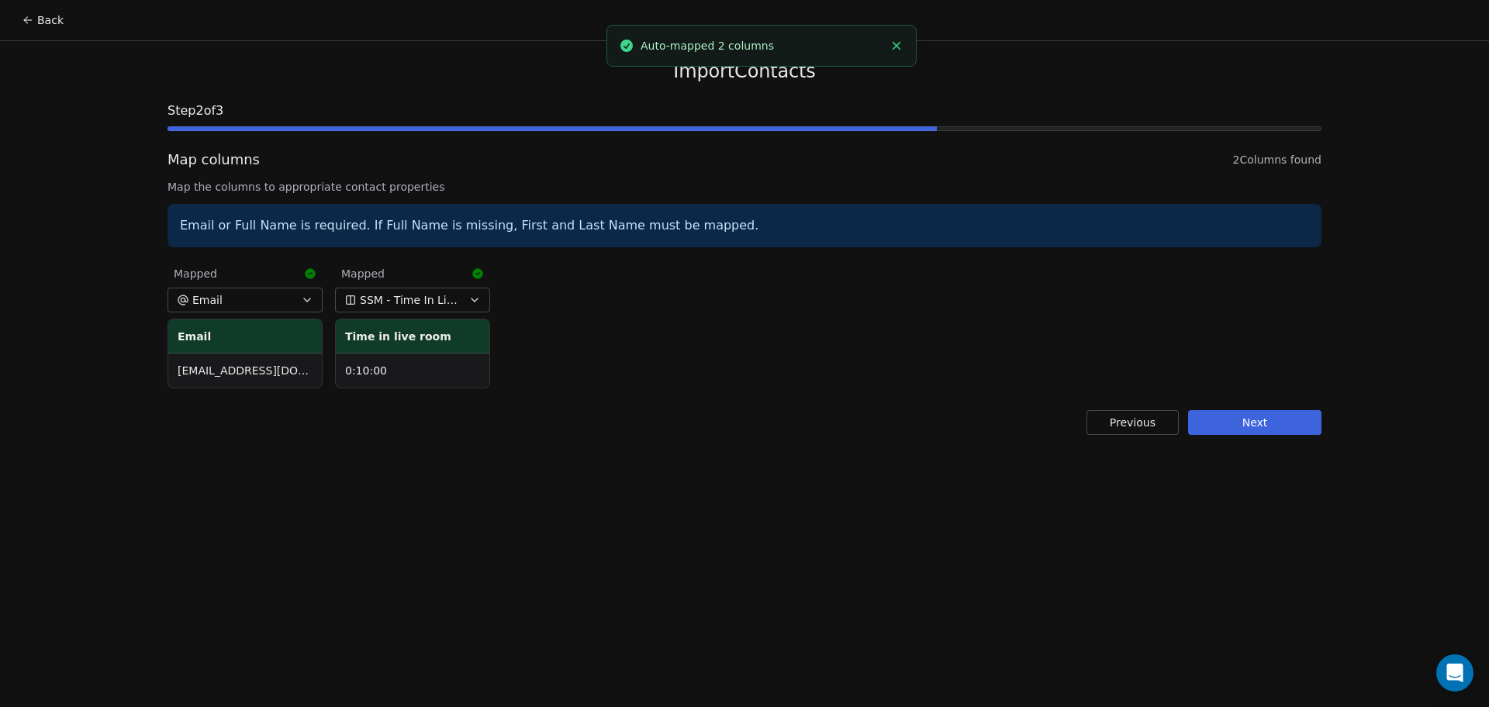
click at [1217, 418] on button "Next" at bounding box center [1254, 422] width 133 height 25
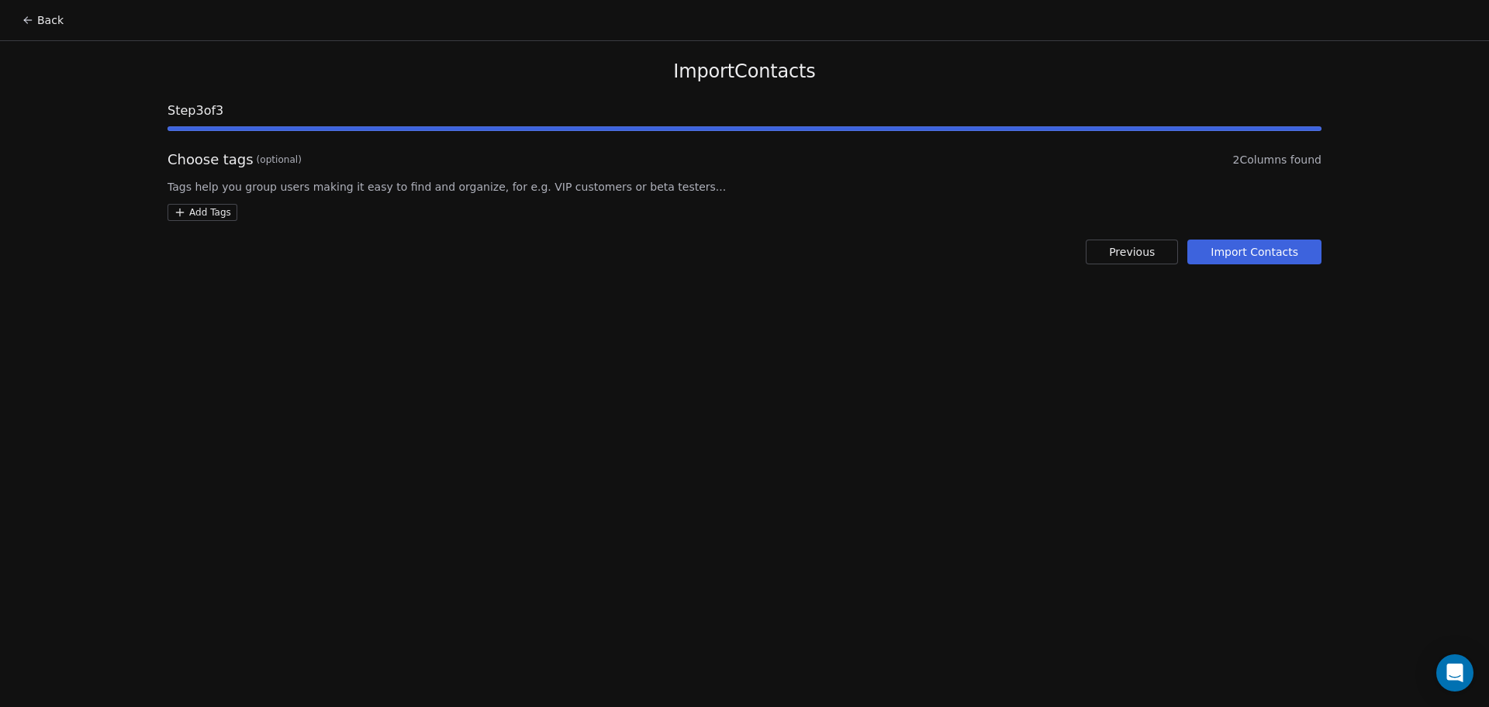
click at [217, 215] on html "Back Import Contacts Step 3 of 3 Choose tags (optional) 2 Columns found Tags he…" at bounding box center [744, 353] width 1489 height 707
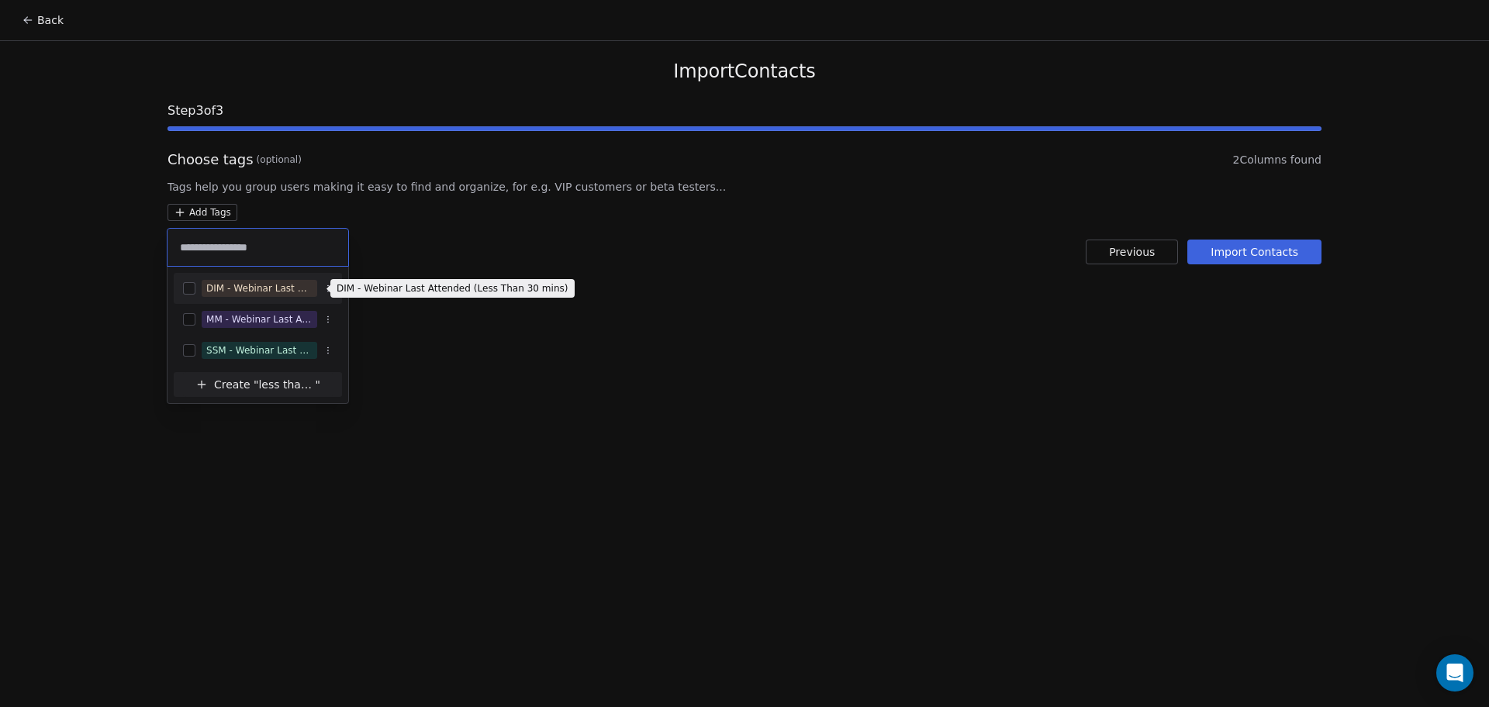
type input "**********"
click at [276, 291] on div "DIM - Webinar Last Attended (Less Than 30 mins)" at bounding box center [259, 289] width 106 height 14
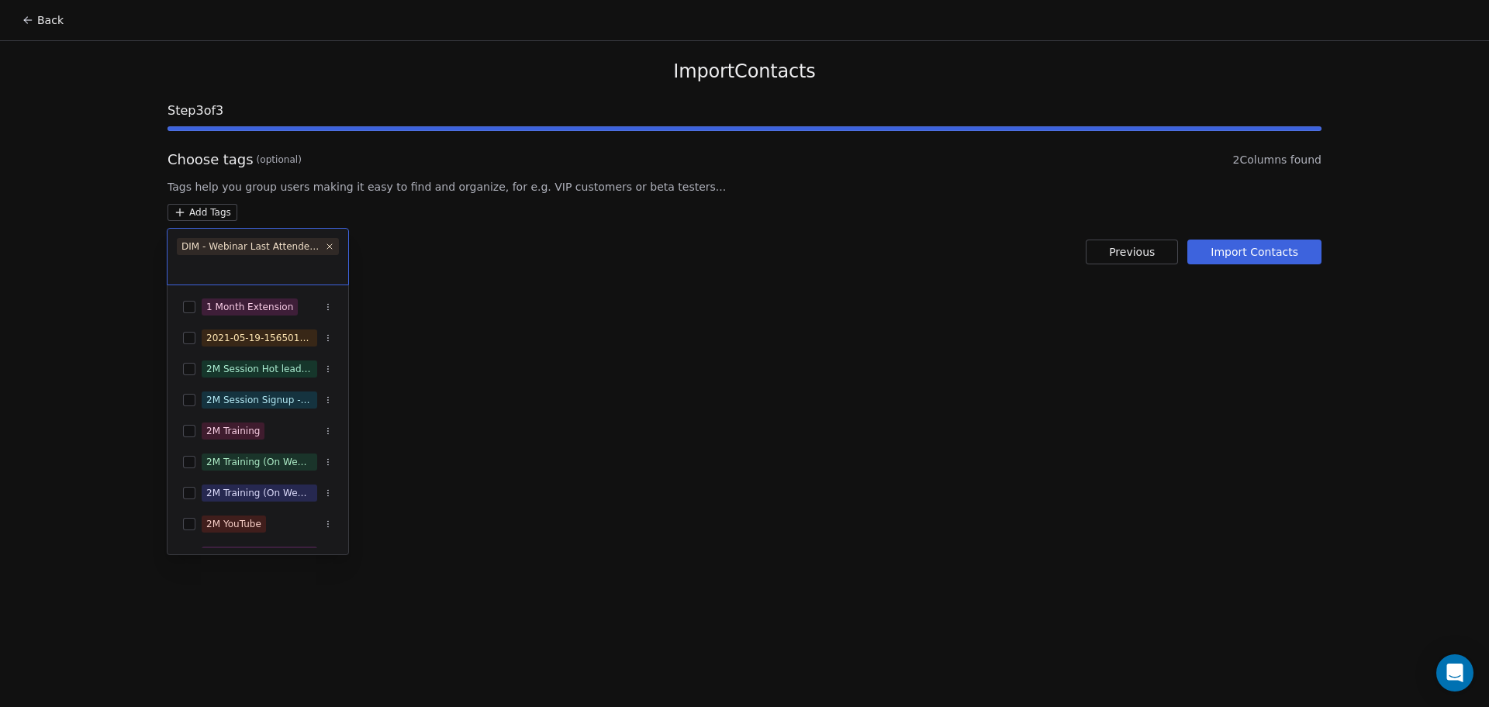
click at [561, 286] on html "Back Import Contacts Step 3 of 3 Choose tags (optional) 2 Columns found Tags he…" at bounding box center [744, 353] width 1489 height 707
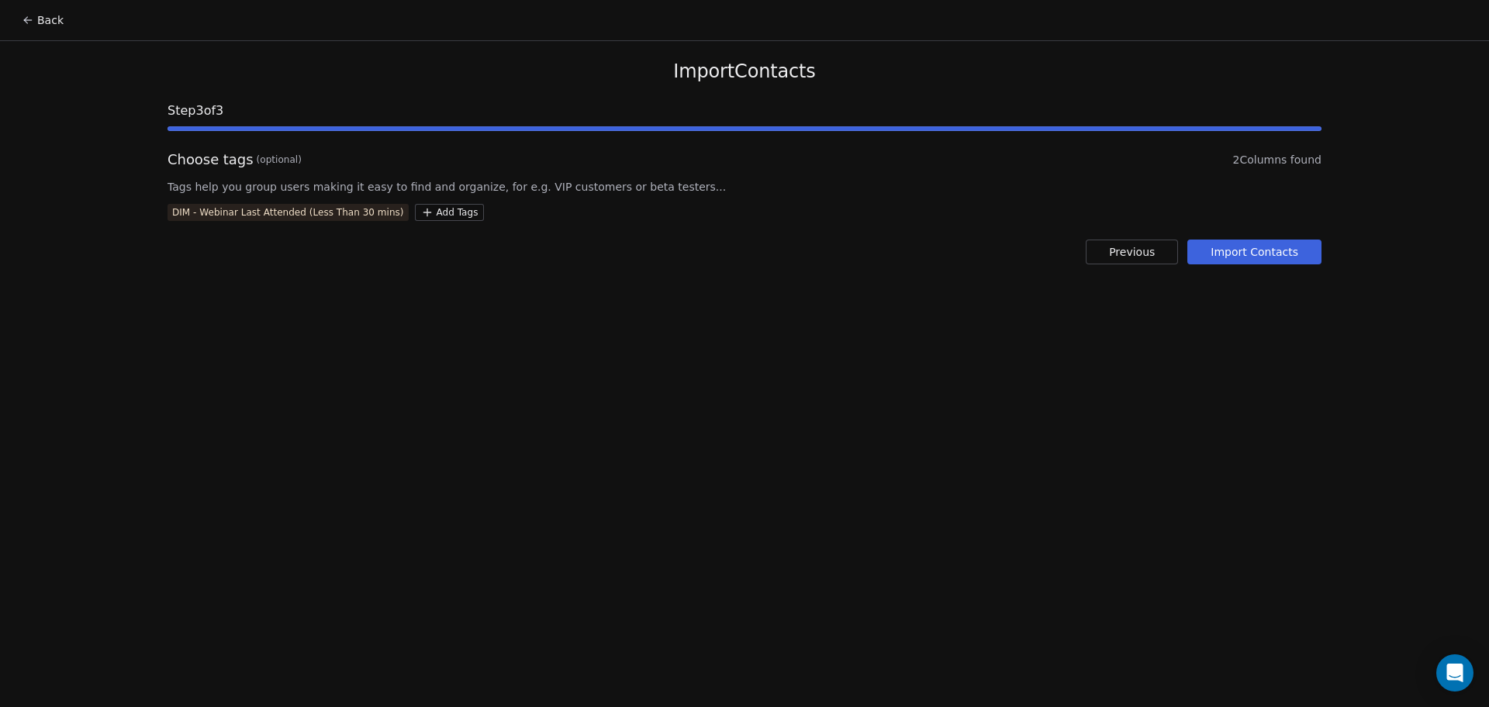
click at [374, 212] on div "DIM - Webinar Last Attended (Less Than 30 mins)" at bounding box center [288, 213] width 232 height 14
click at [36, 19] on button "Back" at bounding box center [42, 20] width 60 height 28
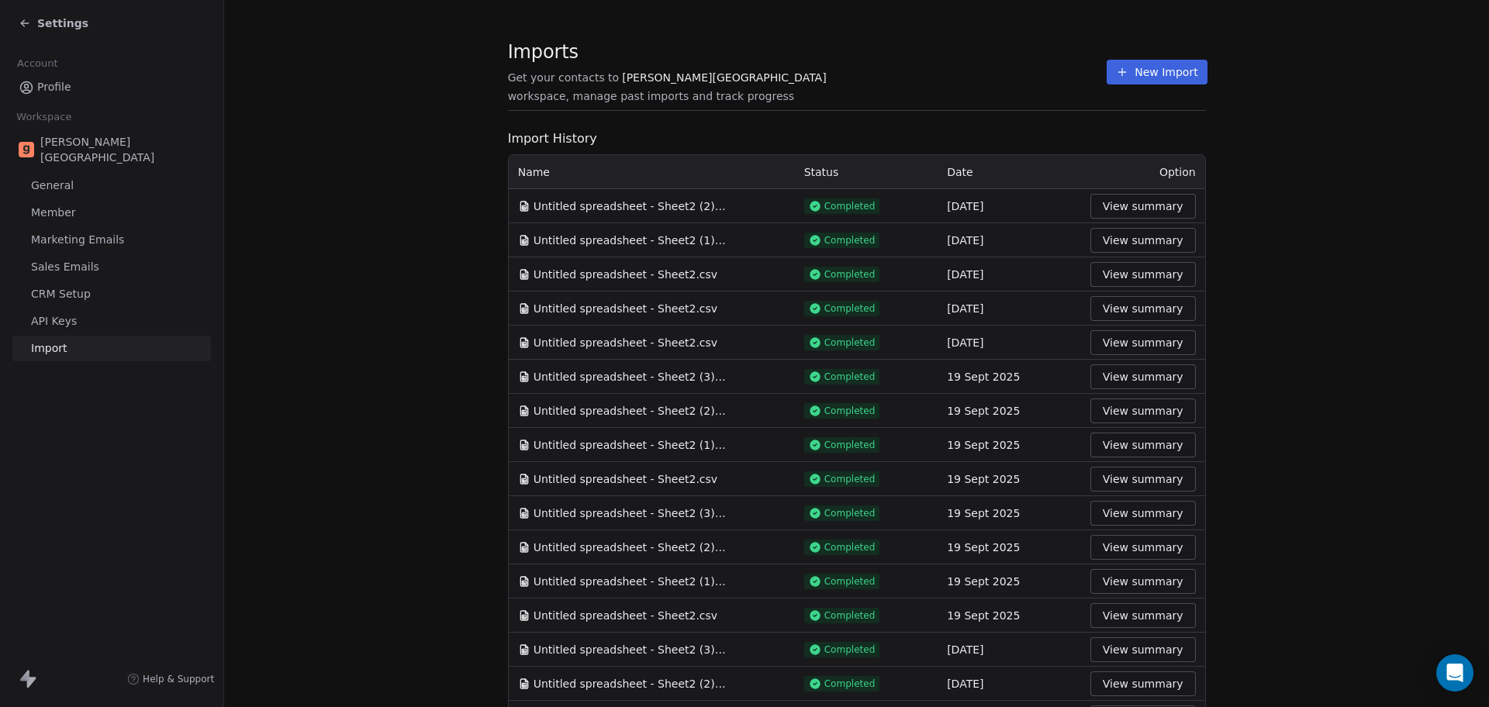
click at [1159, 74] on button "New Import" at bounding box center [1157, 72] width 100 height 25
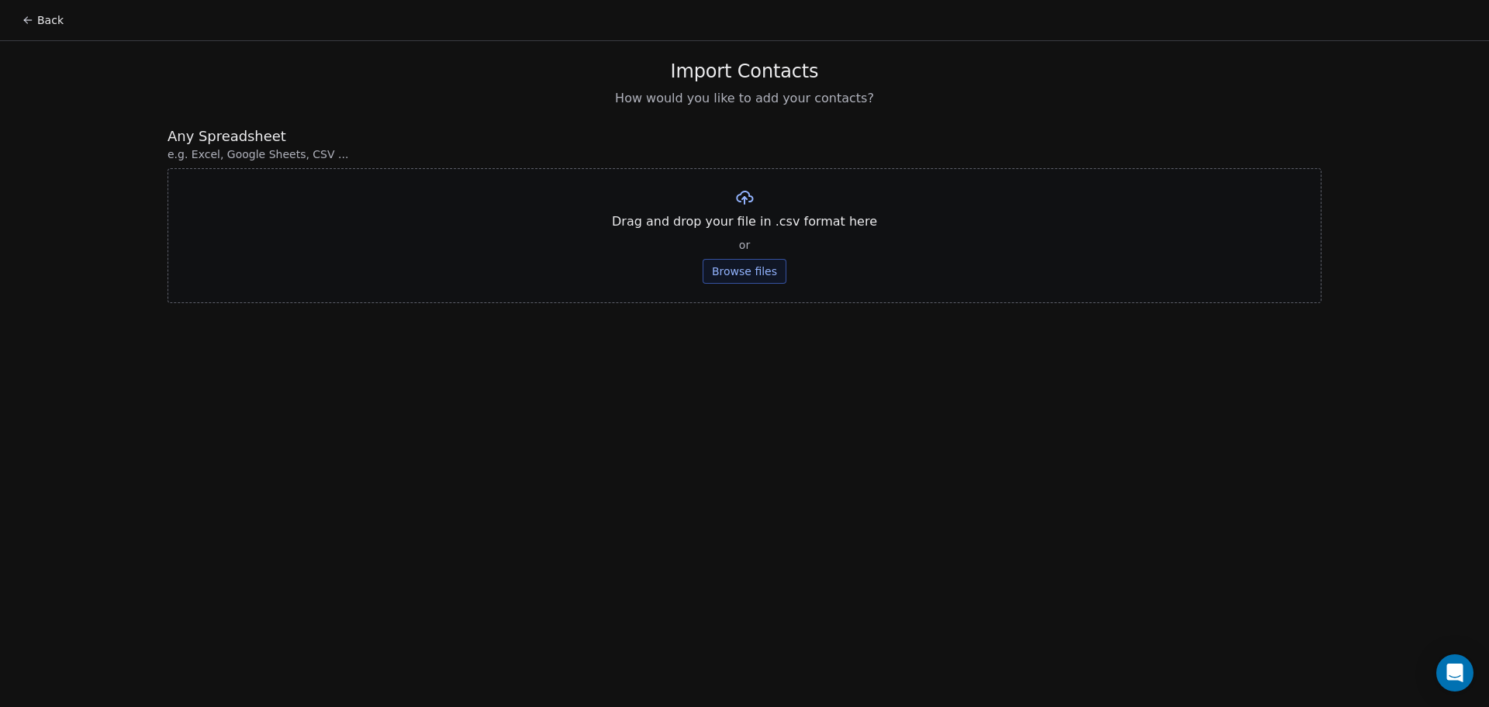
click at [737, 271] on button "Browse files" at bounding box center [745, 271] width 84 height 25
click at [756, 230] on button "Upload" at bounding box center [744, 228] width 57 height 25
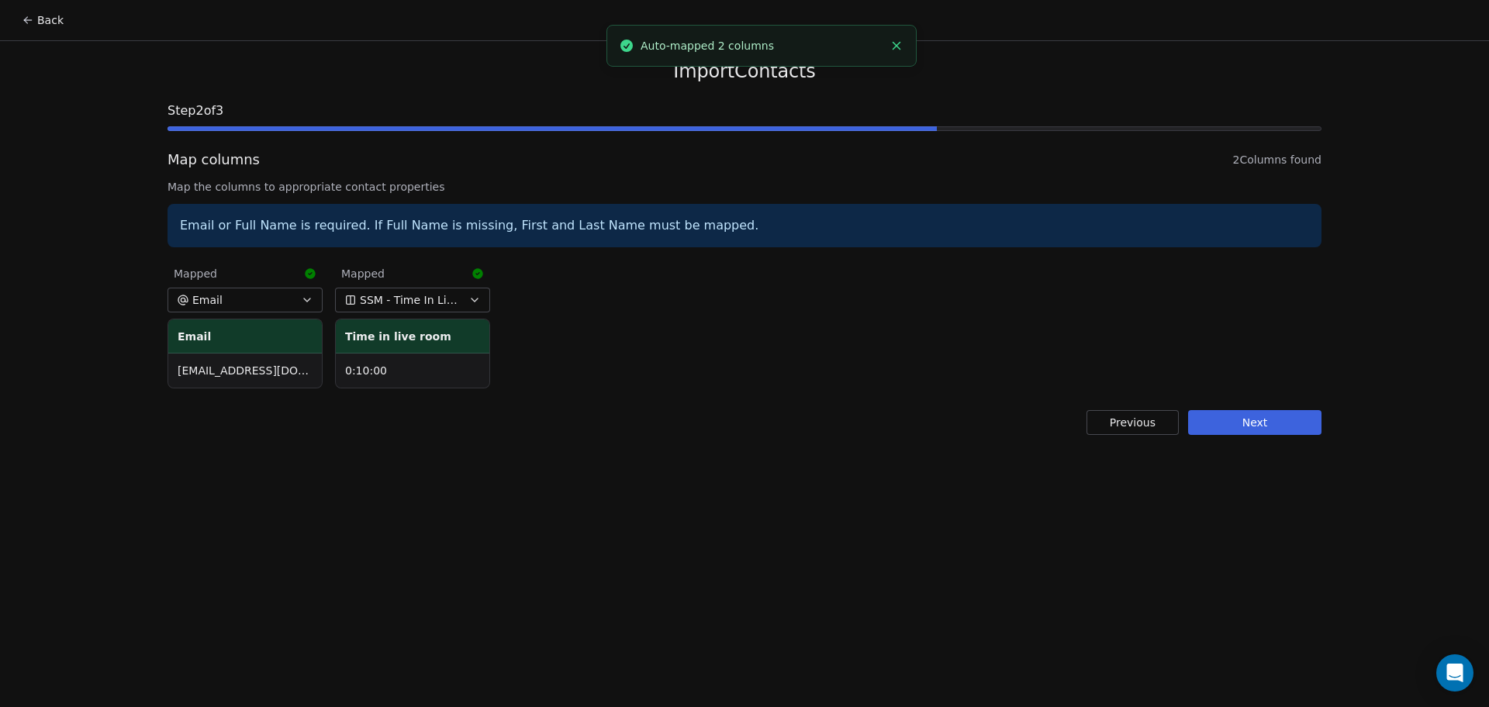
click at [1289, 427] on button "Next" at bounding box center [1254, 422] width 133 height 25
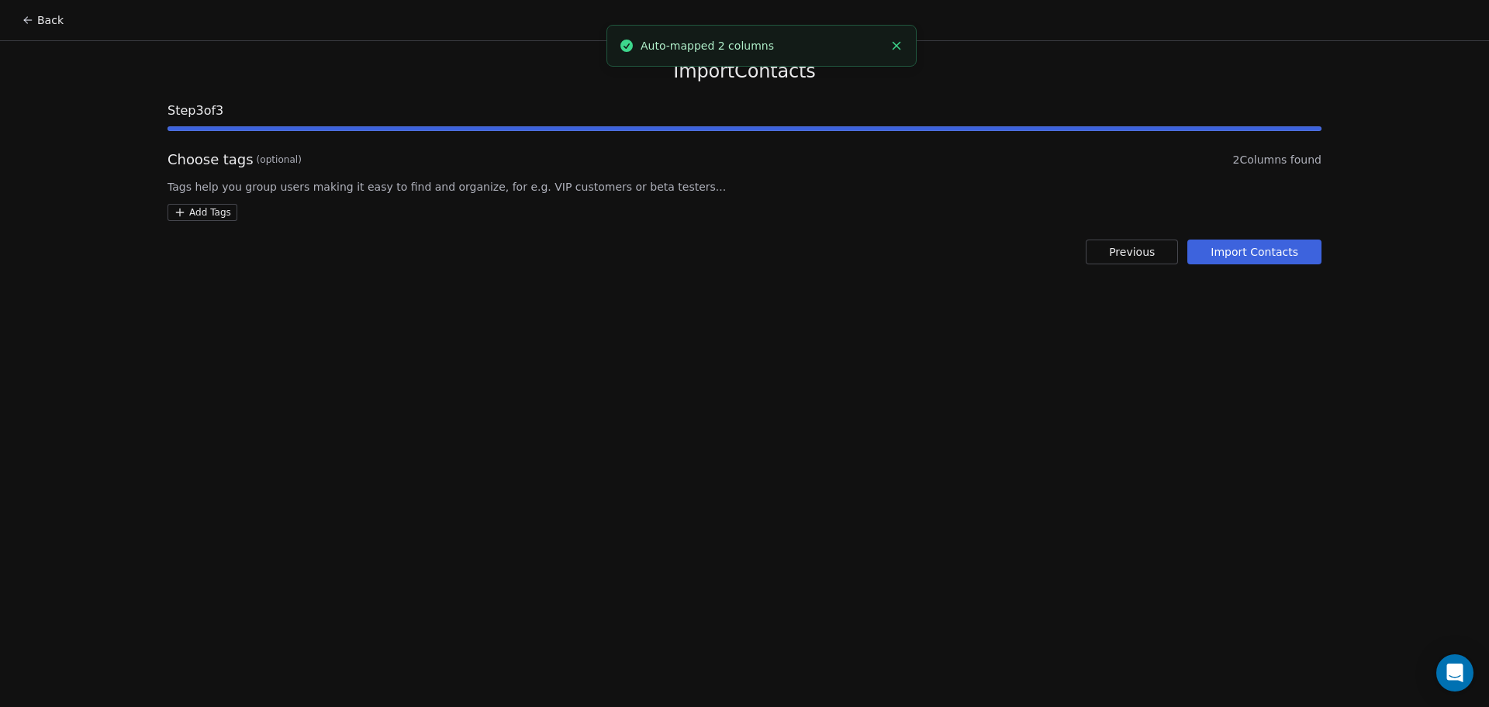
click at [221, 212] on html "Back Import Contacts Step 3 of 3 Choose tags (optional) 2 Columns found Tags he…" at bounding box center [744, 353] width 1489 height 707
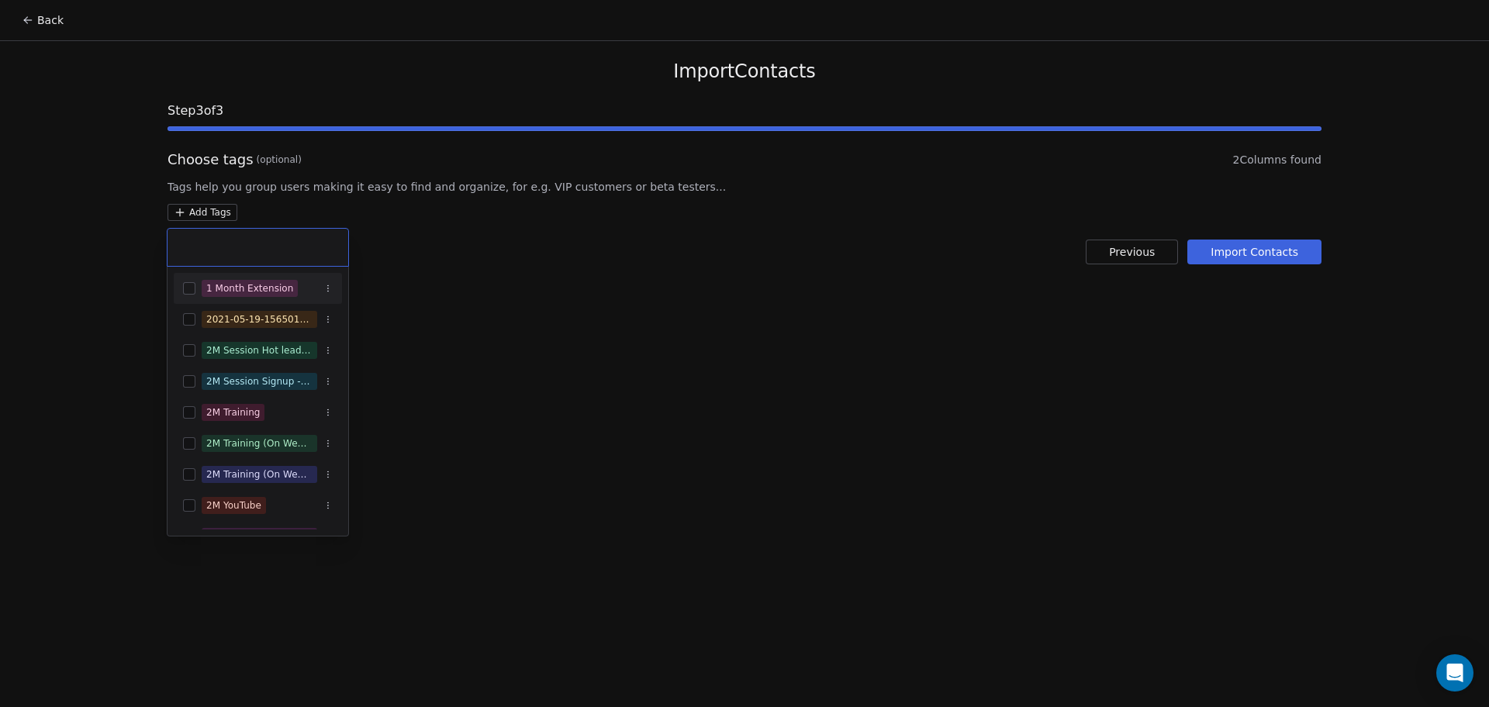
click at [248, 253] on input "text" at bounding box center [258, 247] width 162 height 17
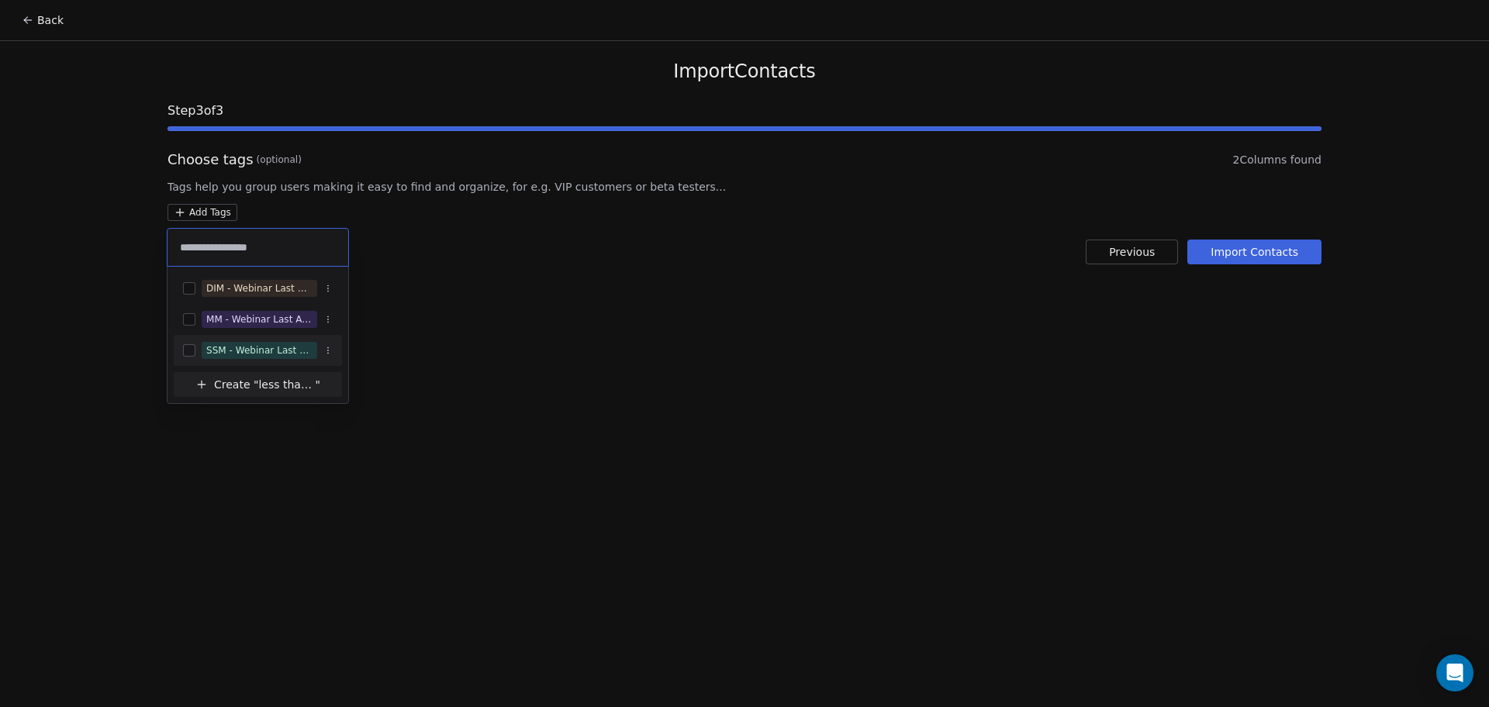
type input "**********"
click at [262, 347] on div "SSM - Webinar Last Attended (Less Than 30 mins)" at bounding box center [259, 351] width 106 height 14
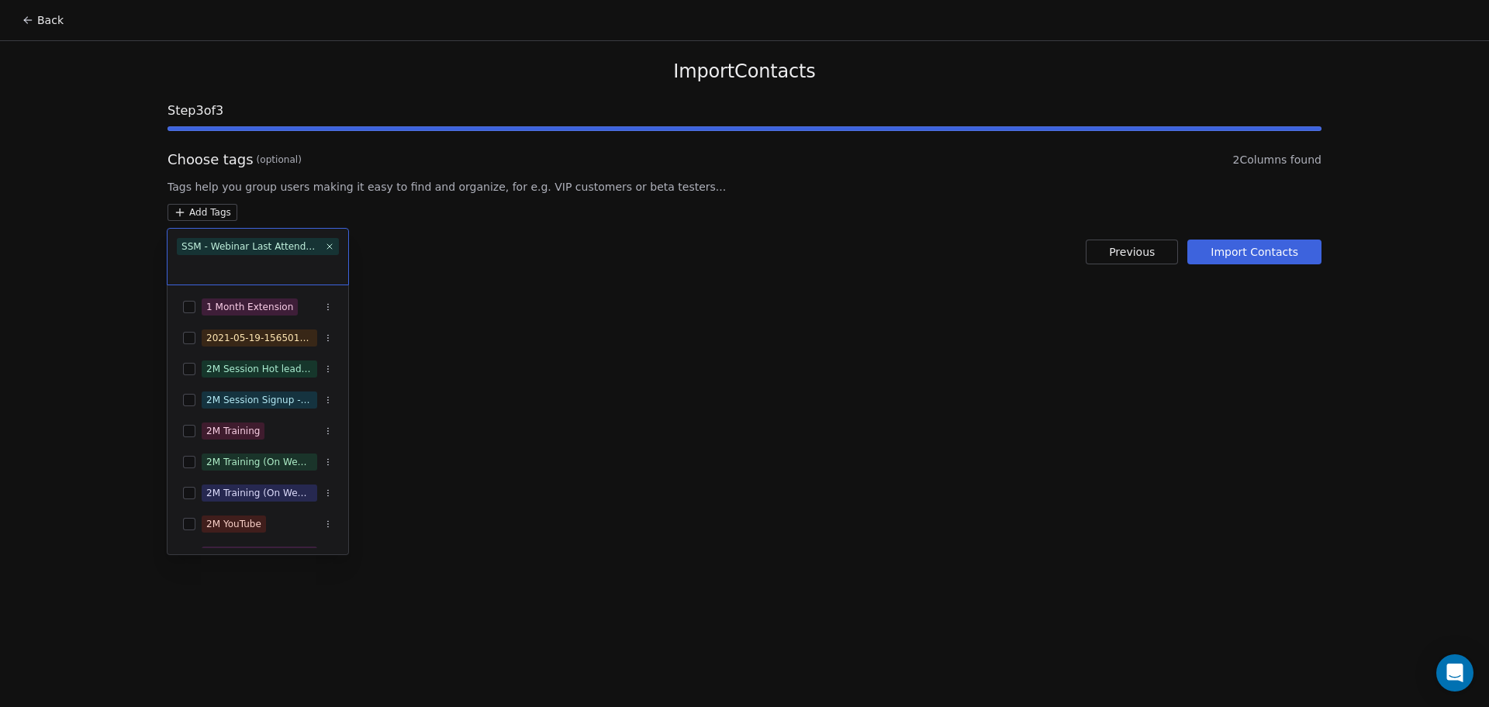
click at [704, 302] on html "Back Import Contacts Step 3 of 3 Choose tags (optional) 2 Columns found Tags he…" at bounding box center [744, 353] width 1489 height 707
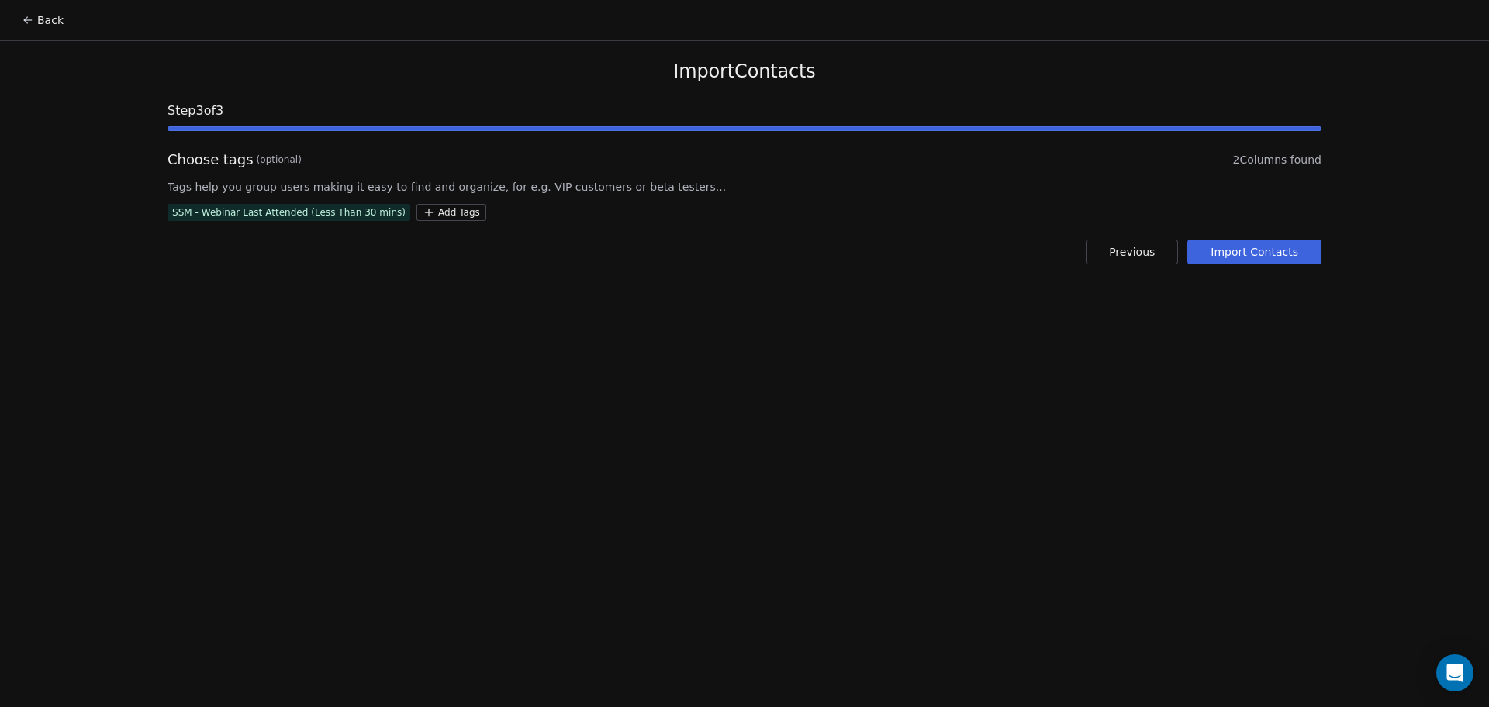
click at [1303, 247] on button "Import Contacts" at bounding box center [1254, 252] width 134 height 25
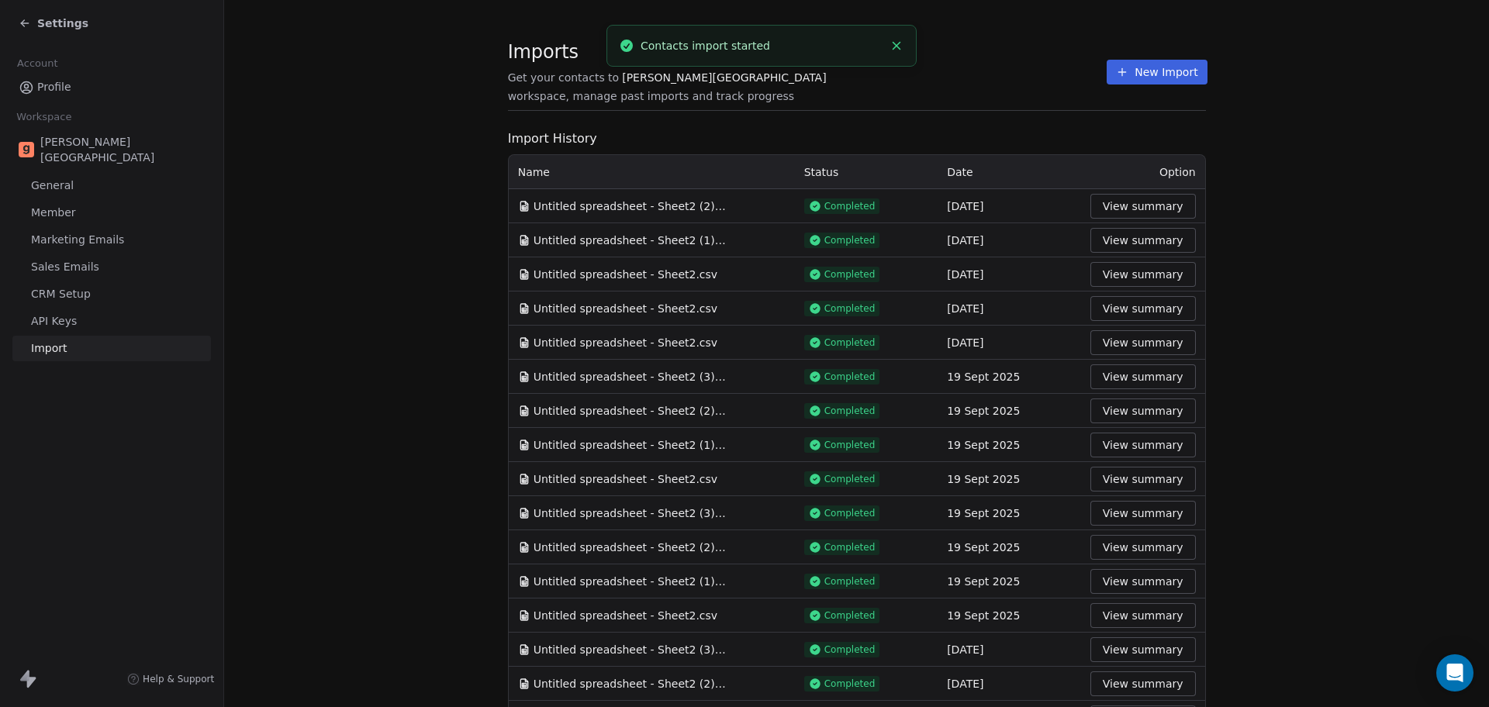
click at [622, 83] on span "[PERSON_NAME][GEOGRAPHIC_DATA]" at bounding box center [724, 78] width 204 height 16
click at [43, 26] on span "Settings" at bounding box center [62, 24] width 51 height 16
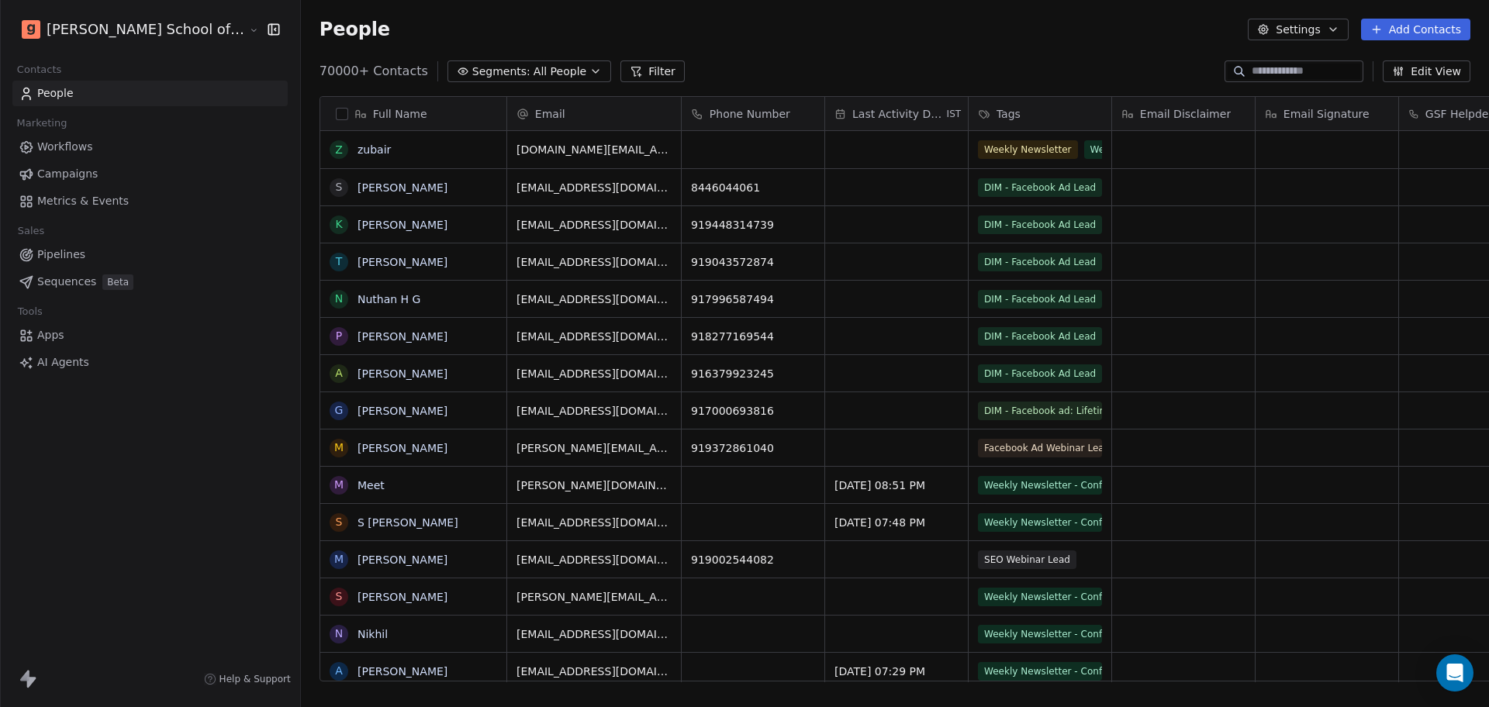
scroll to position [607, 1232]
click at [147, 33] on html "[PERSON_NAME] School of Finance LLP Contacts People Marketing Workflows Campaig…" at bounding box center [744, 353] width 1489 height 707
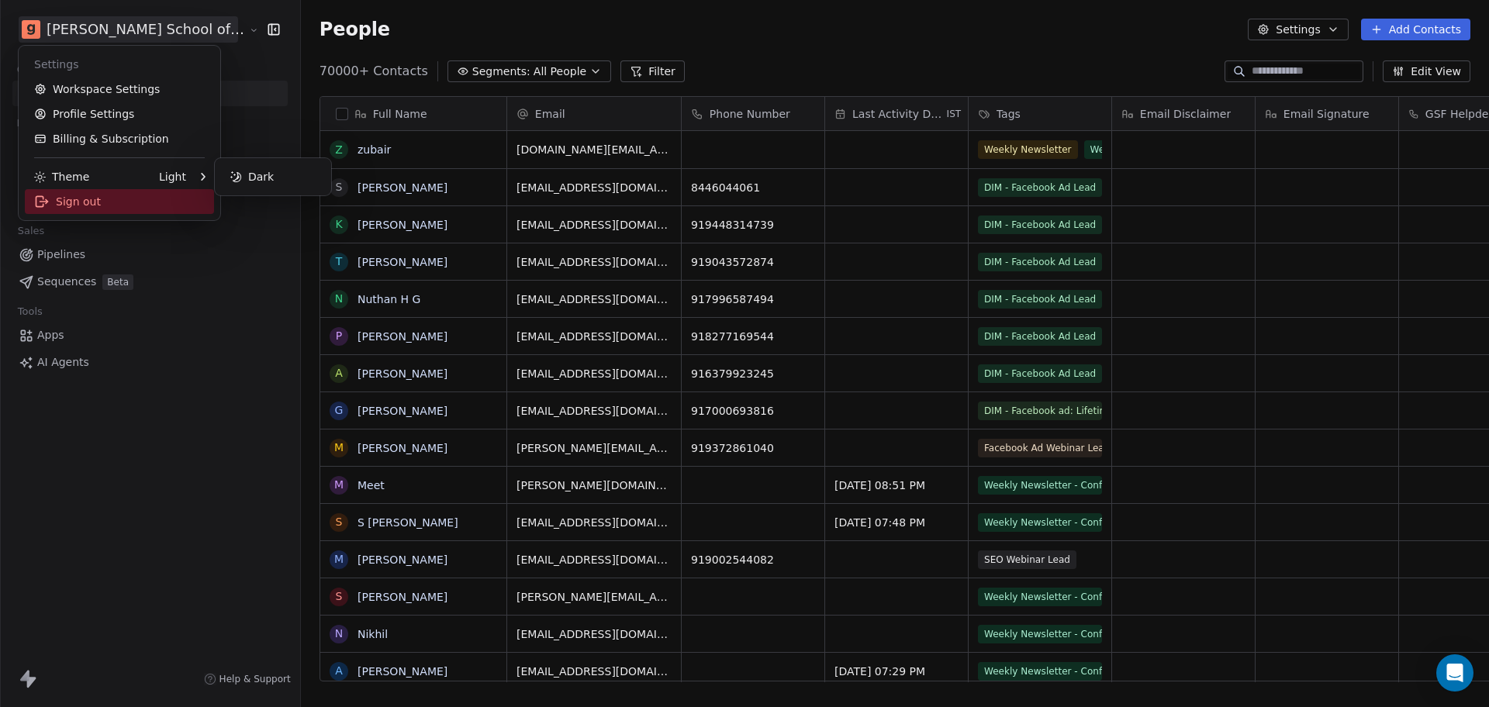
click at [118, 198] on div "Sign out" at bounding box center [119, 201] width 189 height 25
